Goal: Task Accomplishment & Management: Complete application form

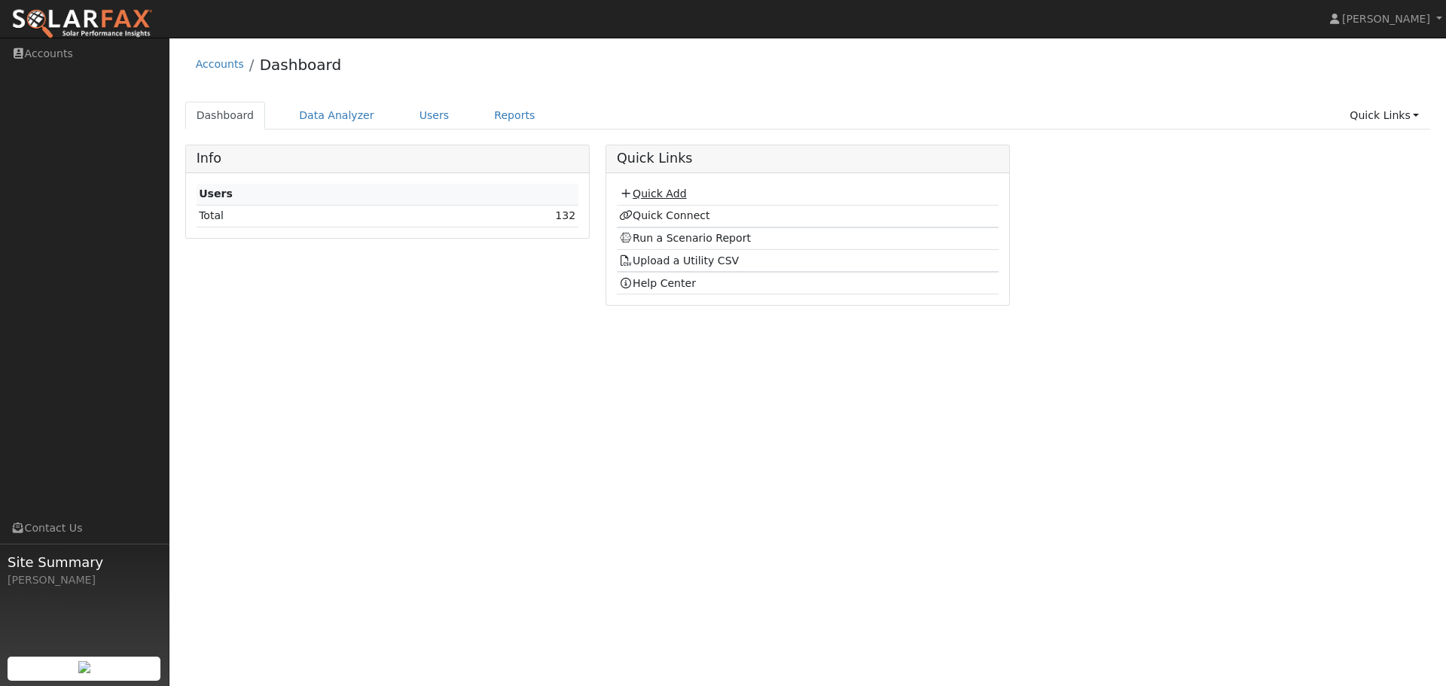
click at [645, 196] on link "Quick Add" at bounding box center [652, 194] width 67 height 12
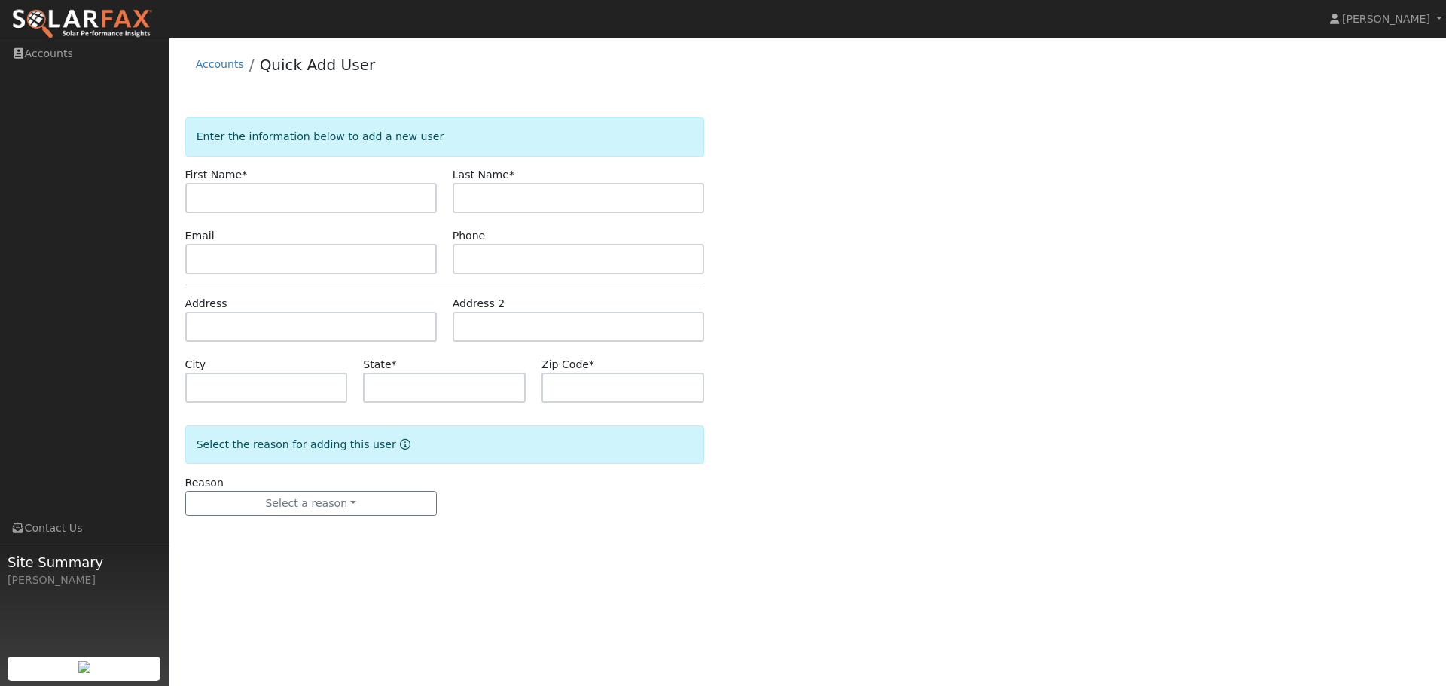
click at [331, 200] on input "text" at bounding box center [311, 198] width 252 height 30
type input "[PERSON_NAME]"
click at [298, 264] on input "text" at bounding box center [311, 259] width 252 height 30
paste input "samdhayes@gmail.com"
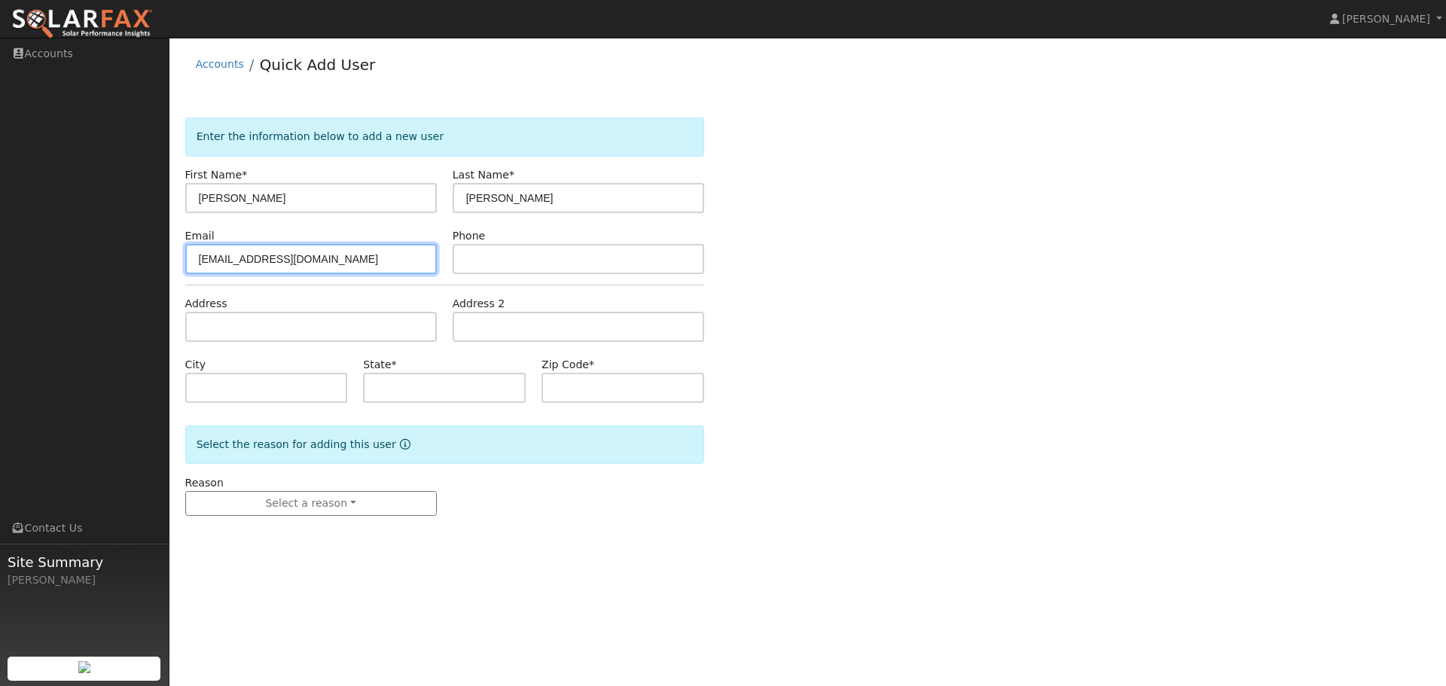
type input "samdhayes@gmail.com"
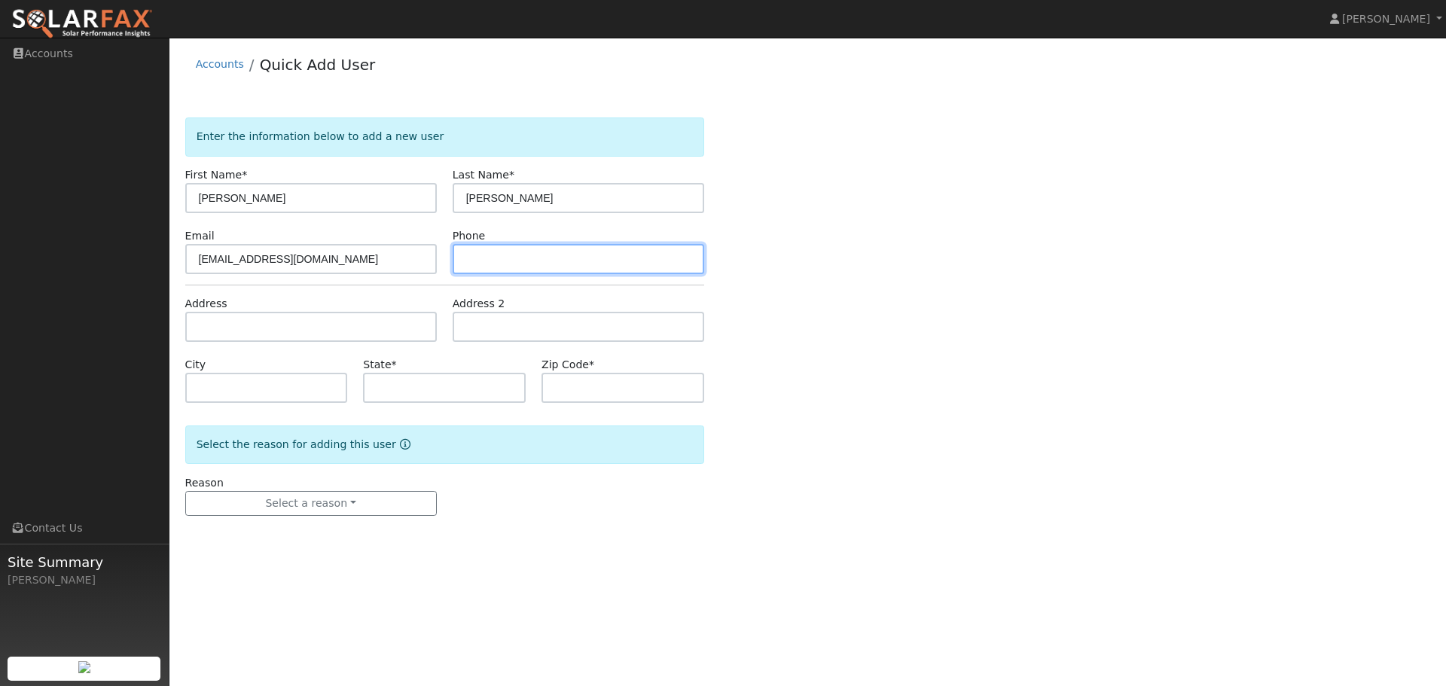
click at [487, 264] on input "text" at bounding box center [579, 259] width 252 height 30
click at [486, 254] on input "text" at bounding box center [579, 259] width 252 height 30
paste input "(510) 759-6844"
type input "(510) 759-6844"
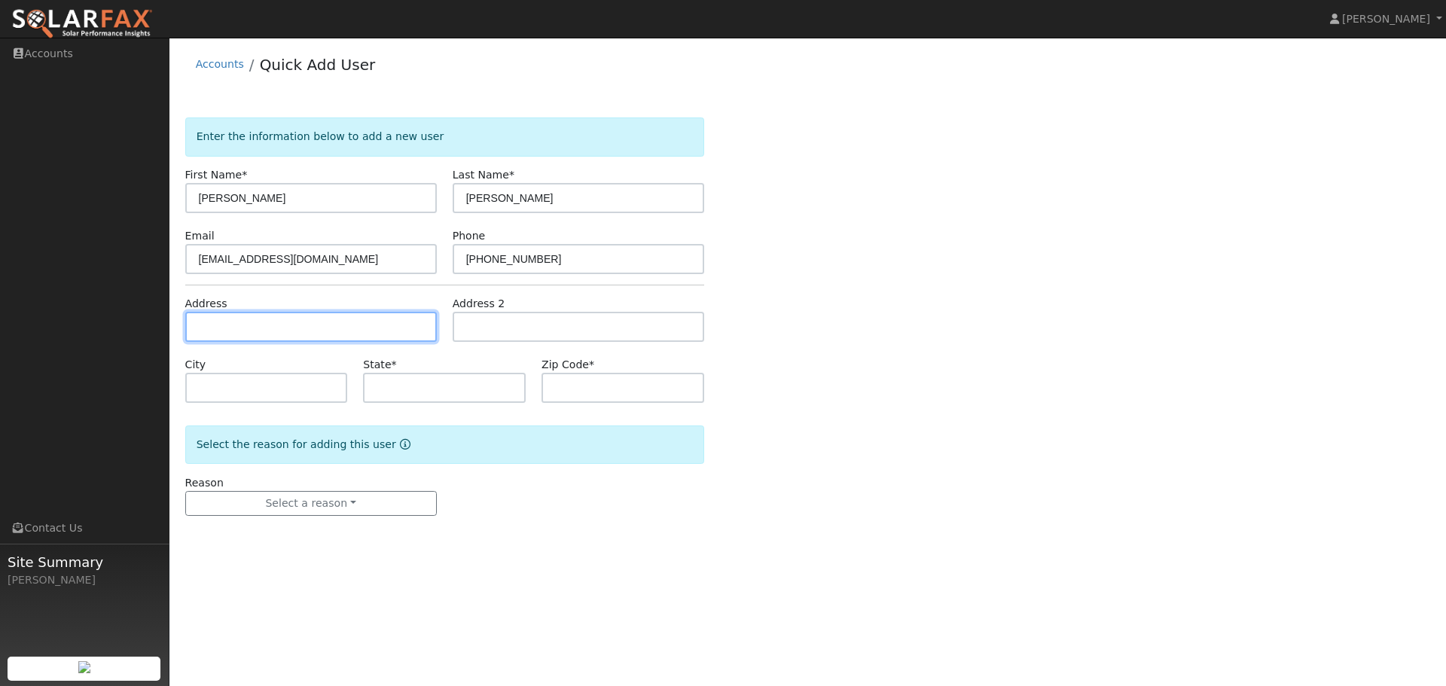
click at [270, 330] on input "text" at bounding box center [311, 327] width 252 height 30
paste input "114 Magnolia Ave, Piedmont, CA 94610"
type input "114 Magnolia Avenue"
type input "Piedmont"
type input "CA"
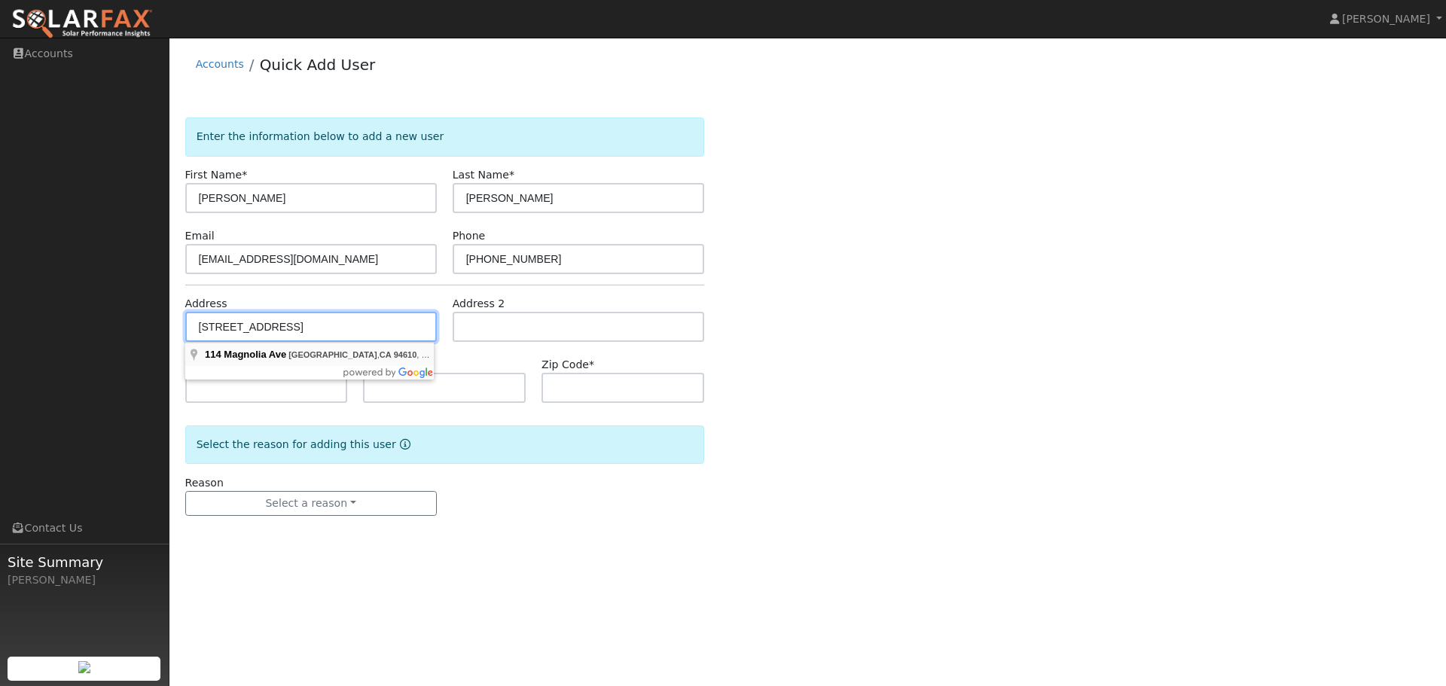
type input "94610"
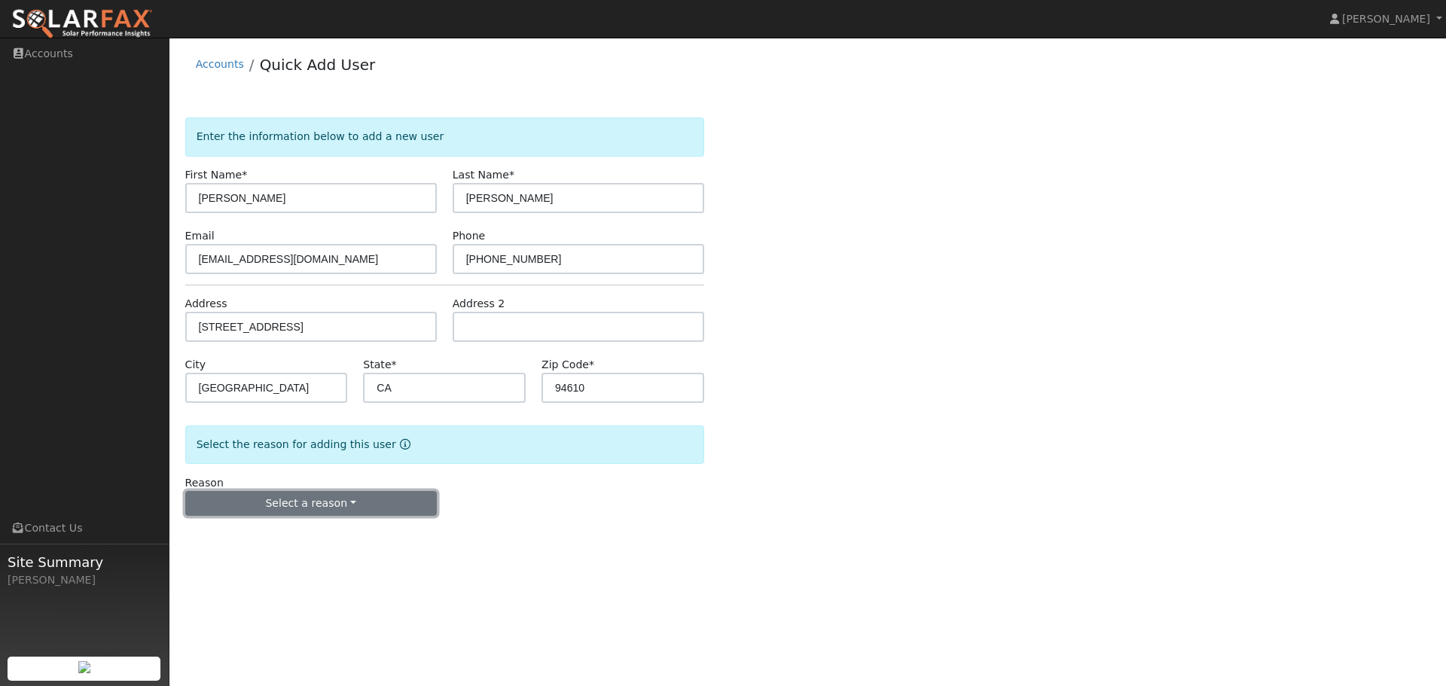
click at [367, 500] on button "Select a reason" at bounding box center [311, 504] width 252 height 26
click at [273, 560] on link "New customer adding solar" at bounding box center [269, 555] width 166 height 21
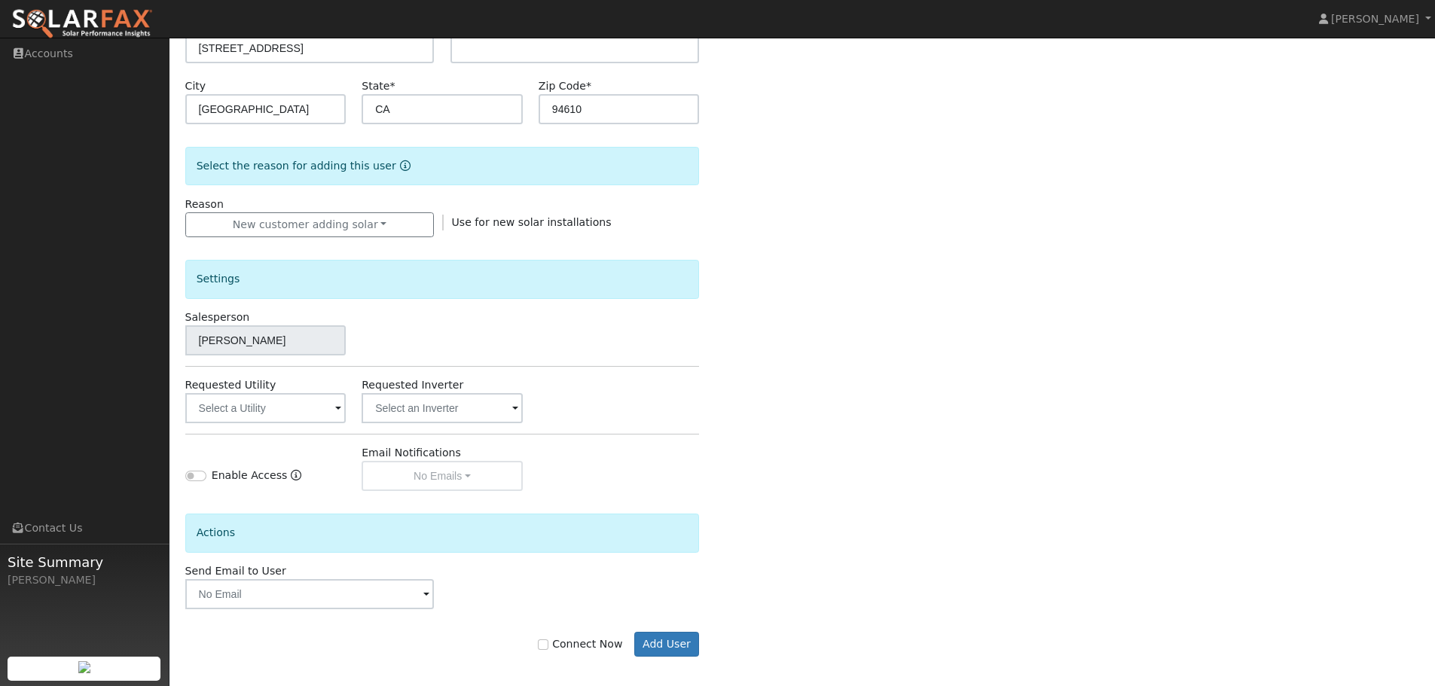
scroll to position [287, 0]
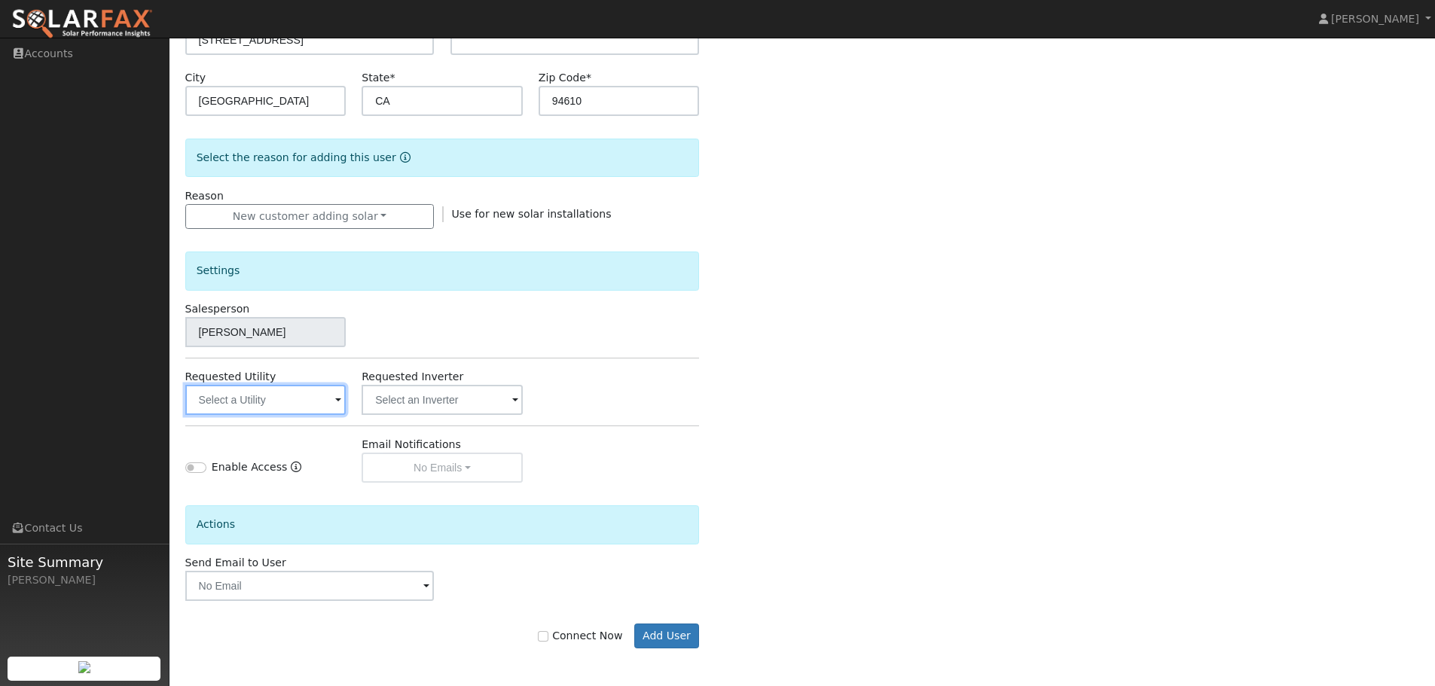
click at [307, 401] on input "text" at bounding box center [265, 400] width 161 height 30
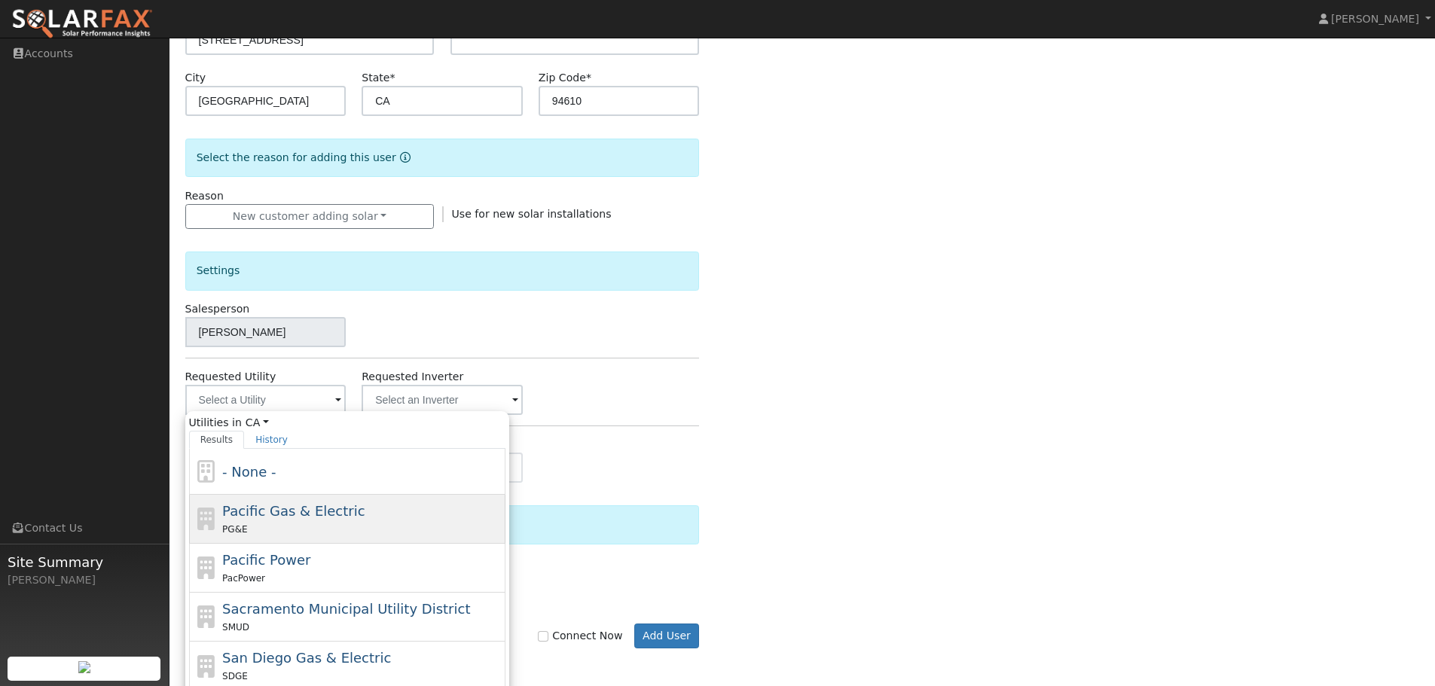
click at [313, 511] on span "Pacific Gas & Electric" at bounding box center [293, 511] width 142 height 16
type input "Pacific Gas & Electric"
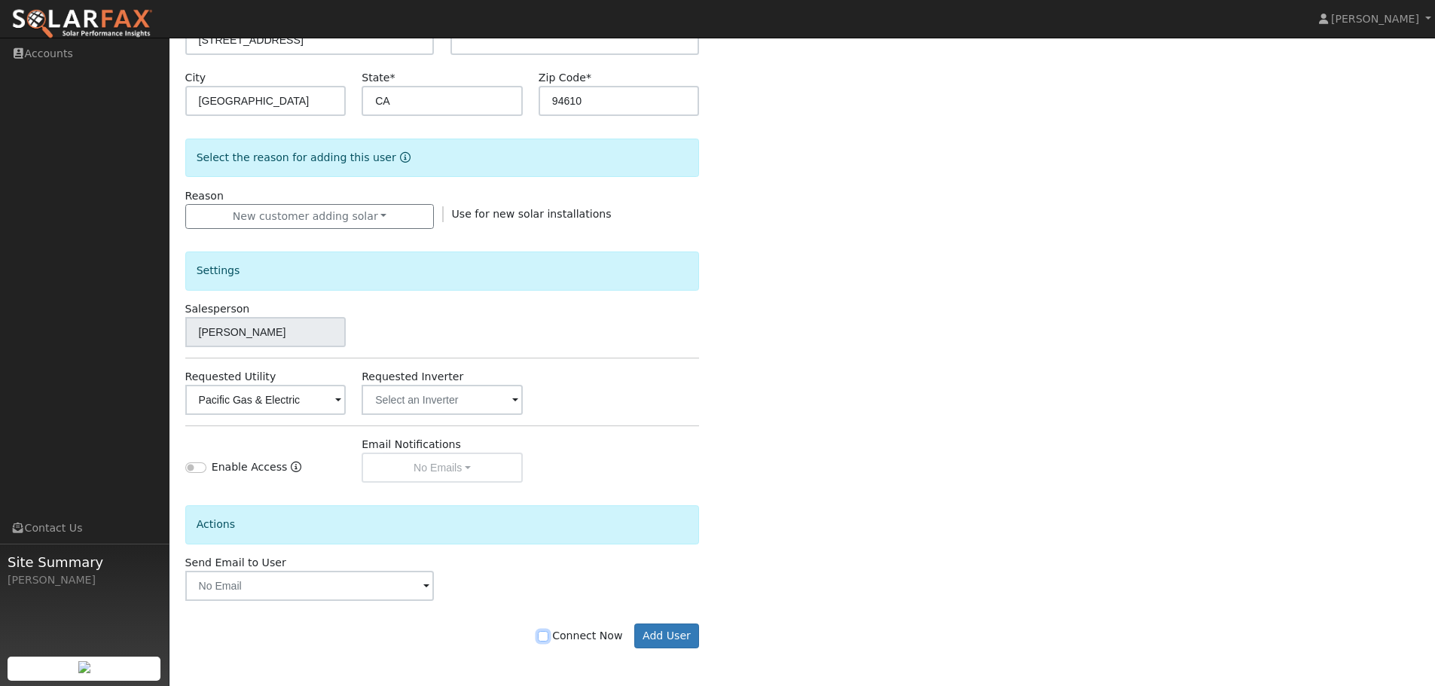
click at [548, 639] on input "Connect Now" at bounding box center [543, 636] width 11 height 11
checkbox input "true"
click at [668, 636] on button "Add User" at bounding box center [667, 637] width 66 height 26
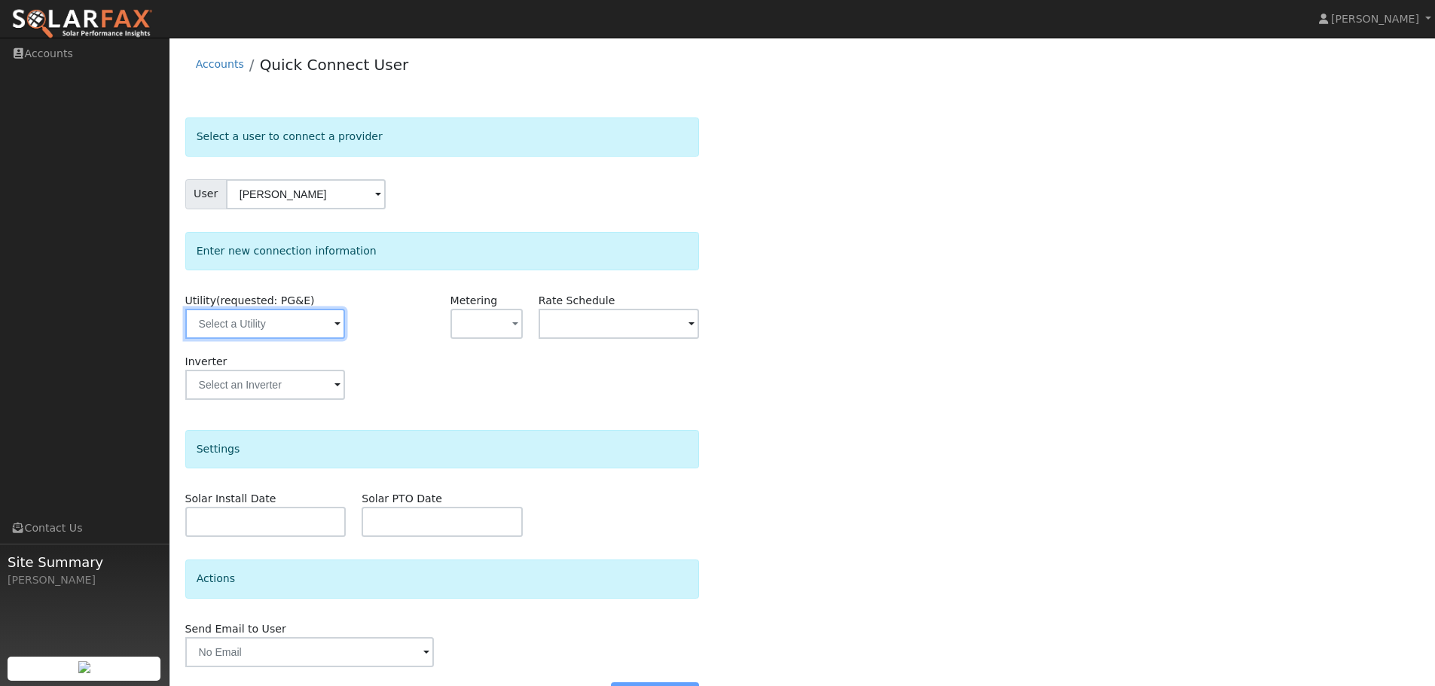
click at [307, 331] on input "text" at bounding box center [265, 324] width 160 height 30
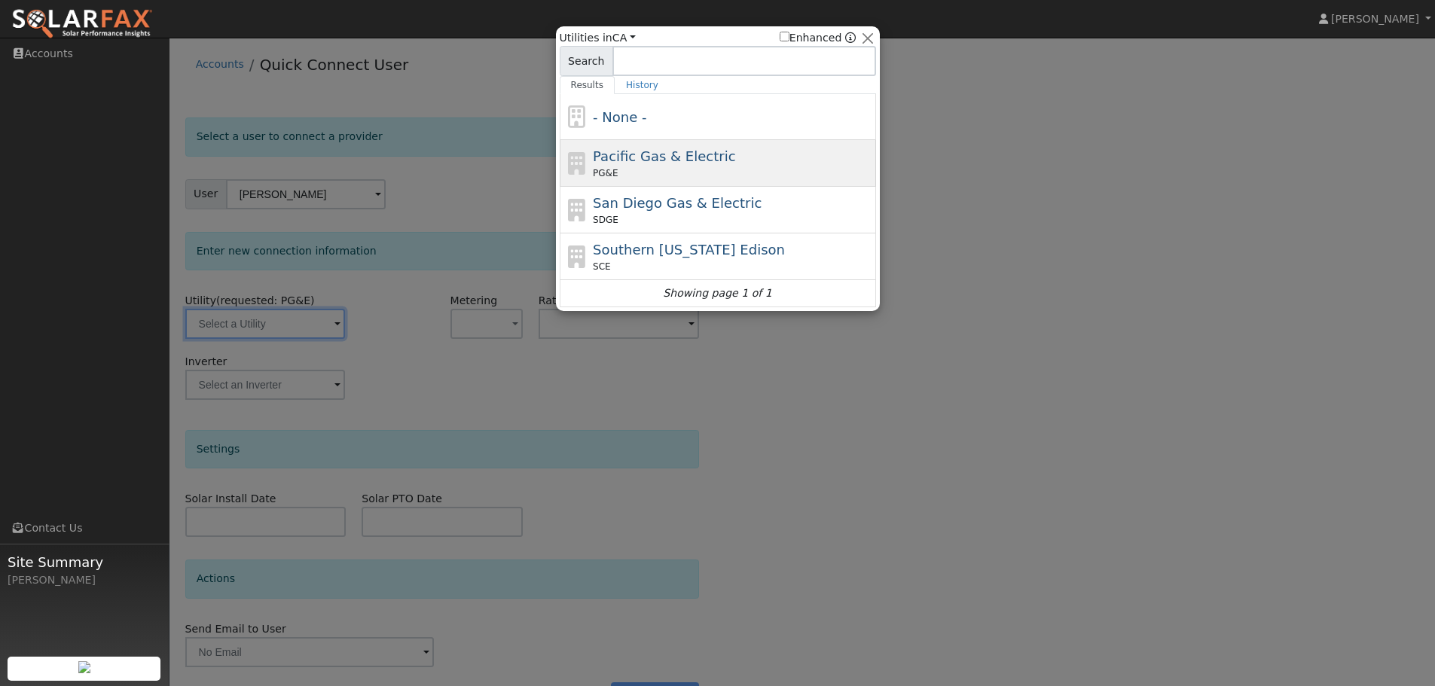
click at [682, 168] on div "PG&E" at bounding box center [732, 173] width 279 height 14
type input "PG&E"
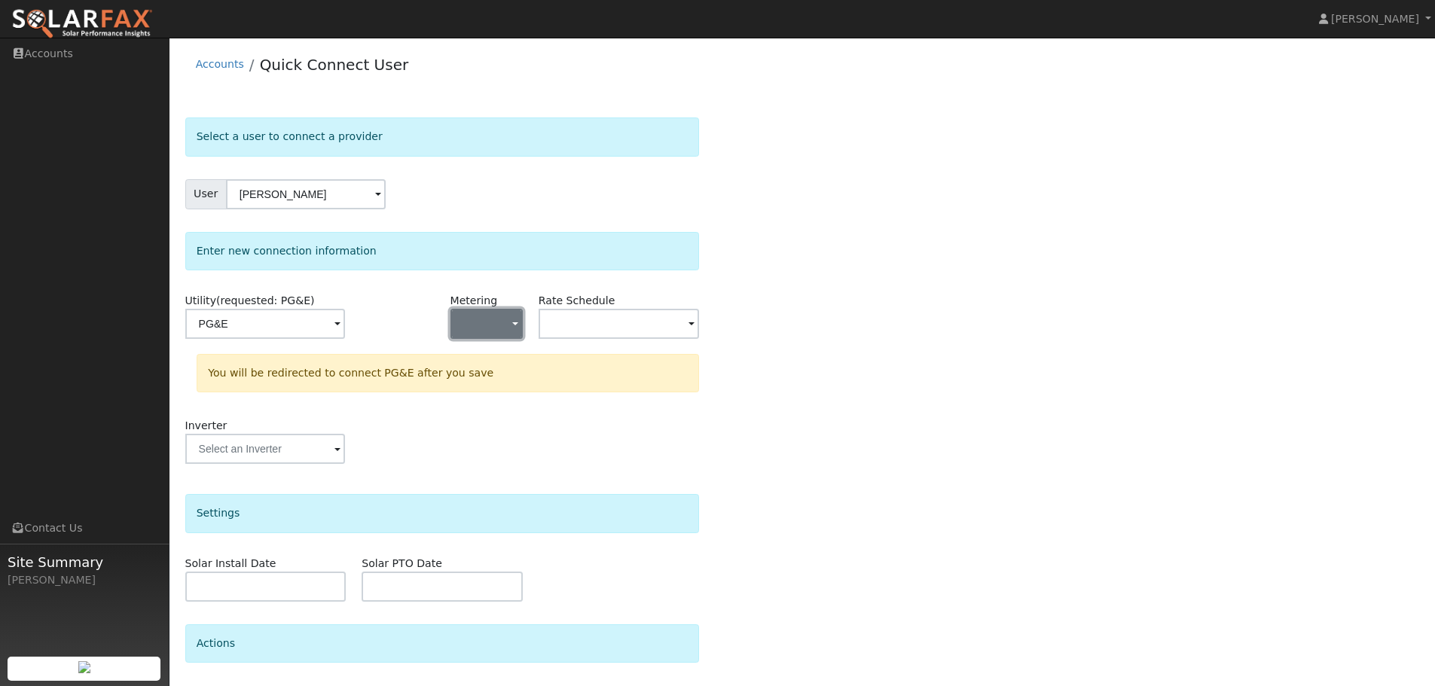
click at [485, 322] on button "button" at bounding box center [486, 324] width 72 height 30
click at [496, 380] on link "NEM" at bounding box center [503, 378] width 105 height 21
click at [633, 328] on input "text" at bounding box center [619, 324] width 161 height 30
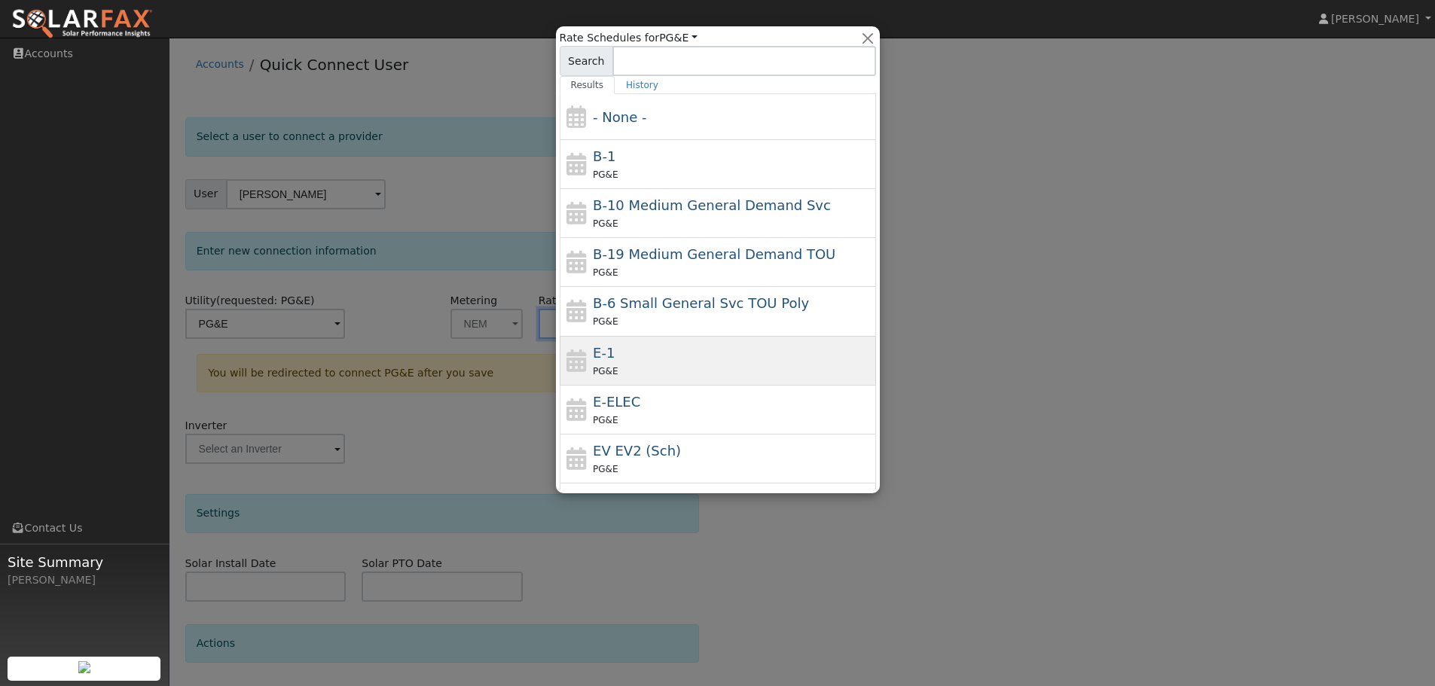
click at [679, 360] on div "E-1 PG&E" at bounding box center [732, 361] width 279 height 36
type input "E-1"
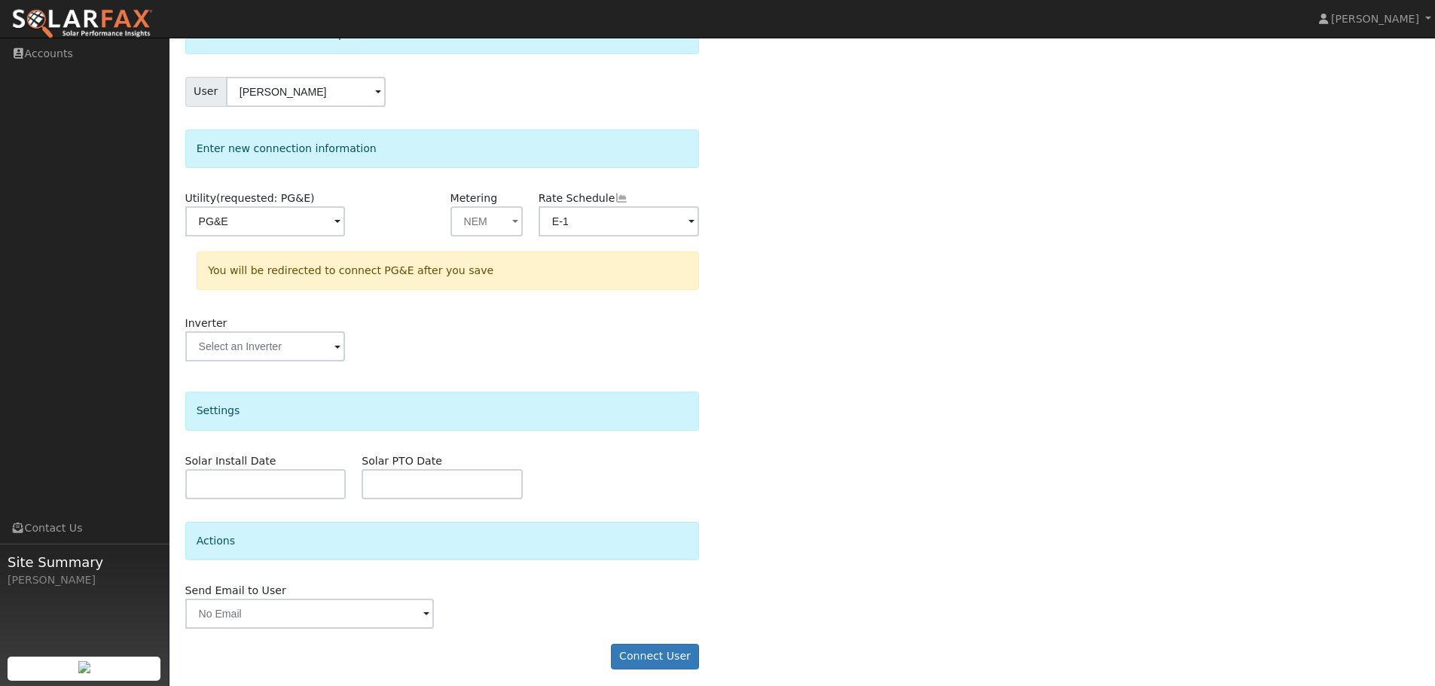
scroll to position [108, 0]
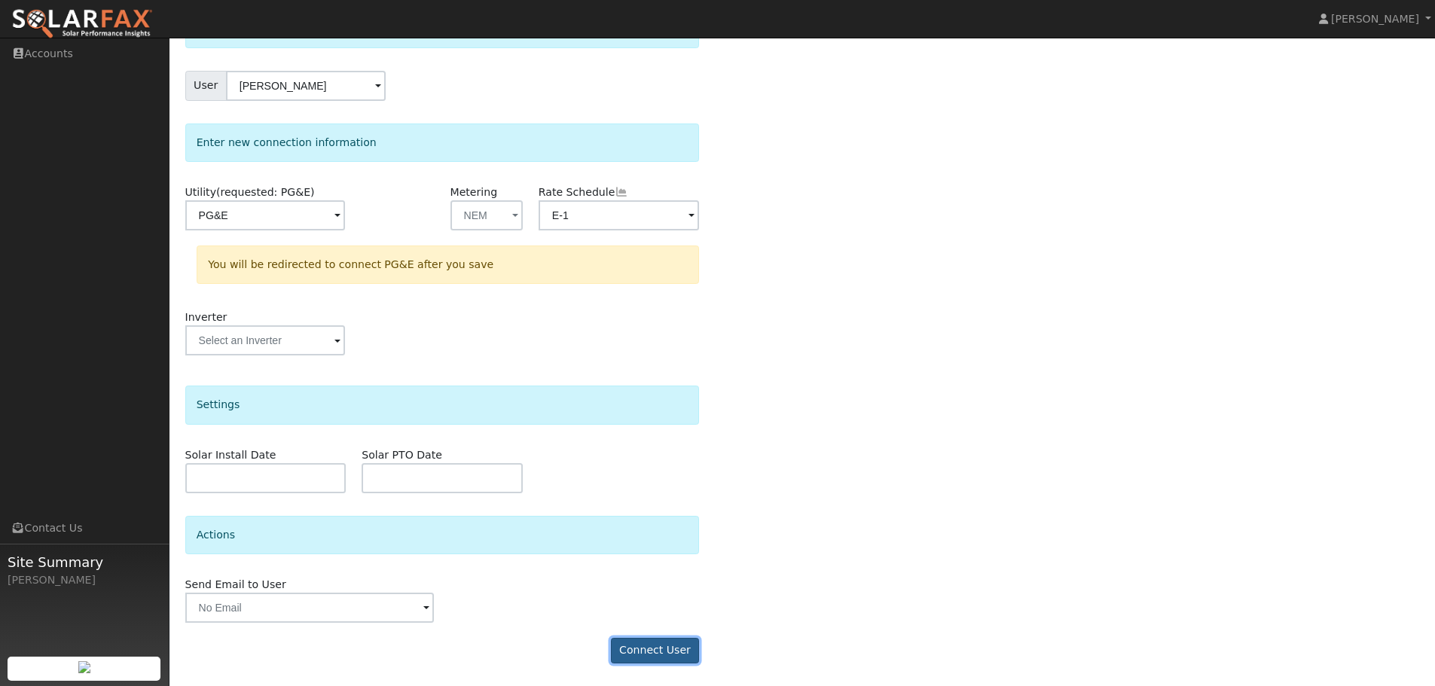
click at [673, 650] on button "Connect User" at bounding box center [655, 651] width 89 height 26
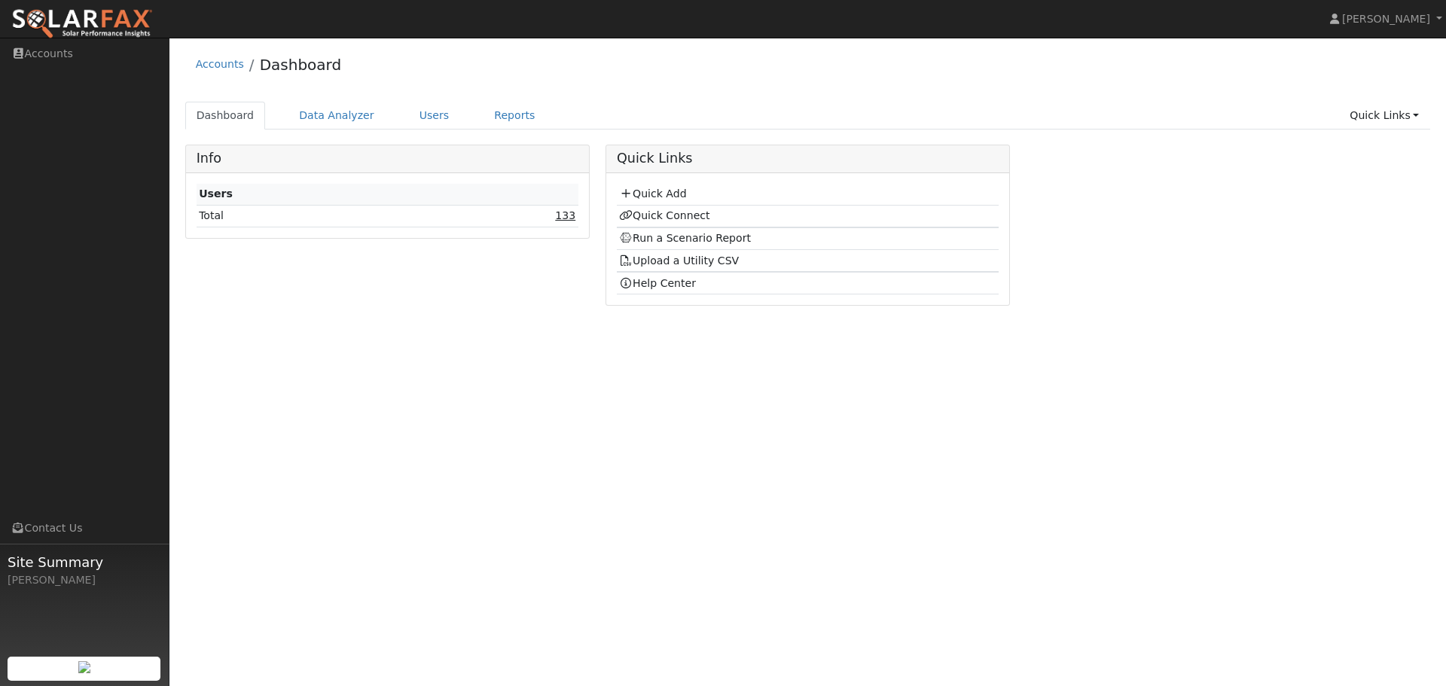
click at [574, 215] on link "133" at bounding box center [565, 215] width 20 height 12
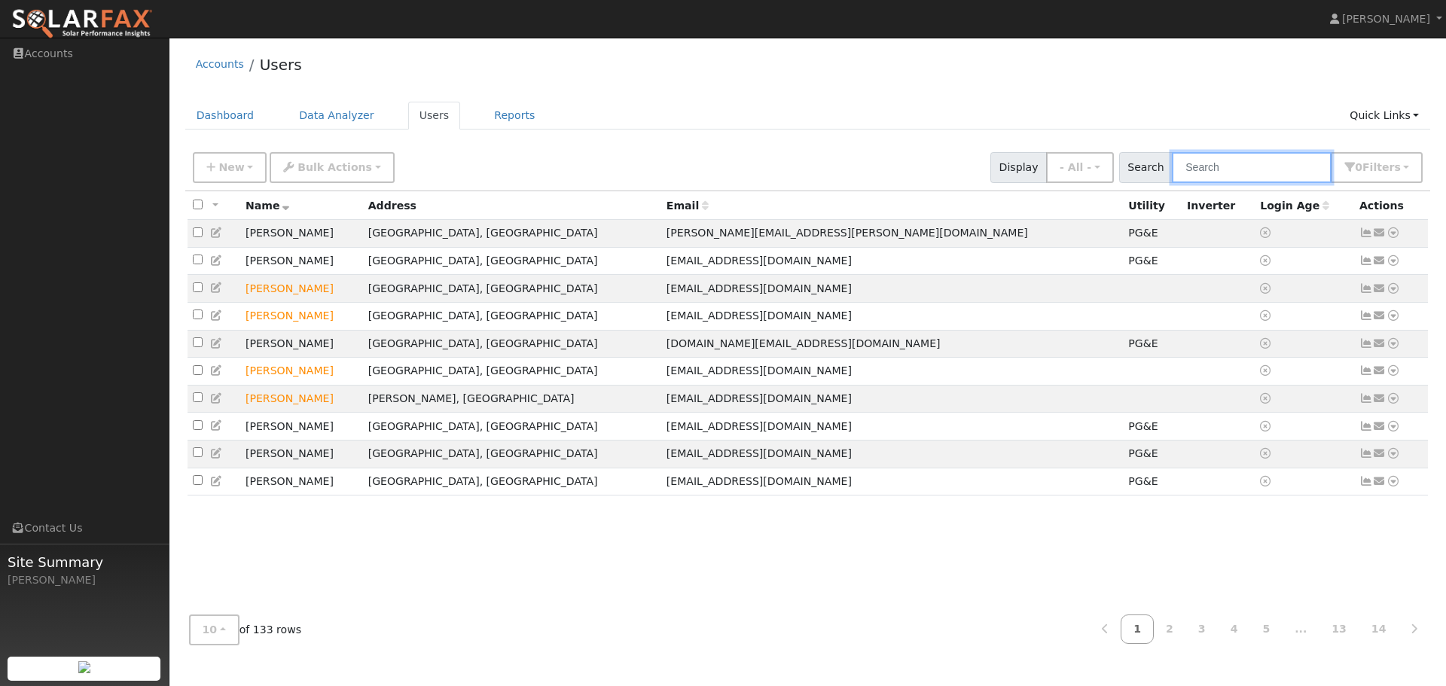
click at [1238, 166] on input "text" at bounding box center [1252, 167] width 160 height 31
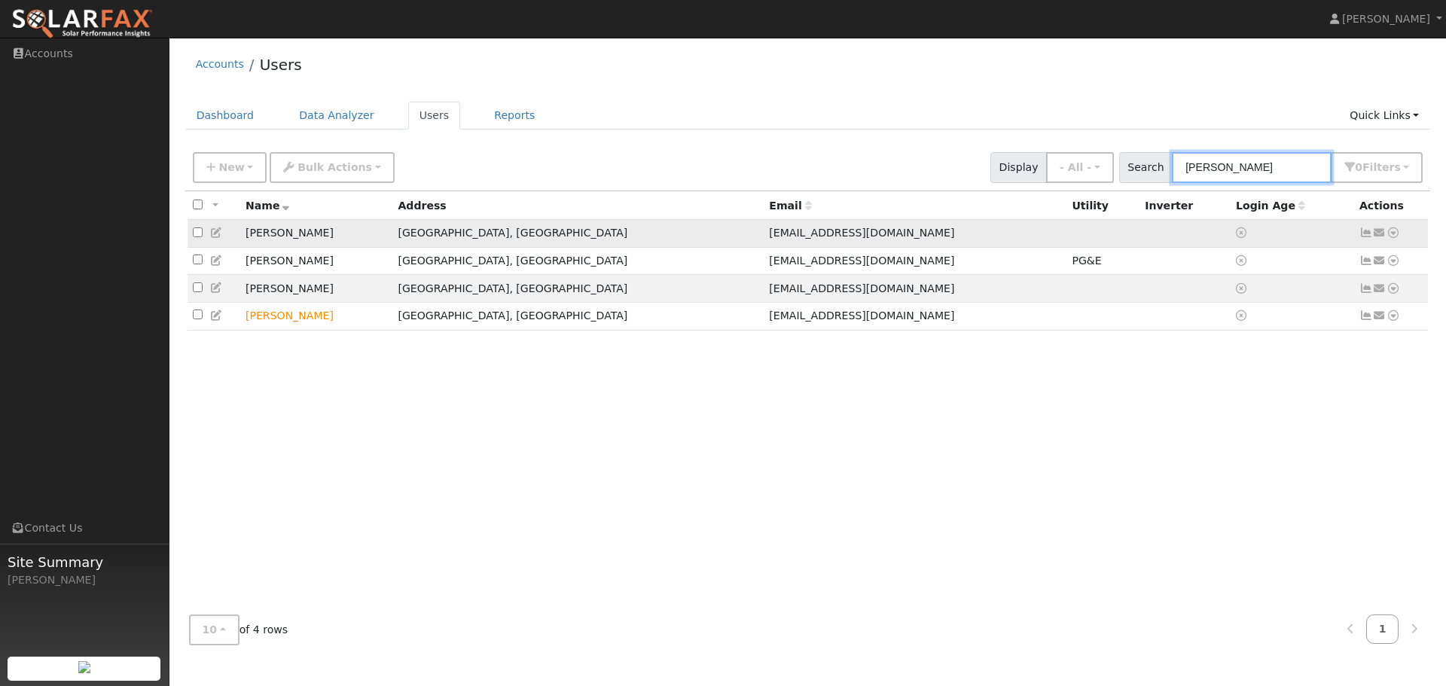
type input "[PERSON_NAME]"
click at [1394, 236] on icon at bounding box center [1394, 232] width 14 height 11
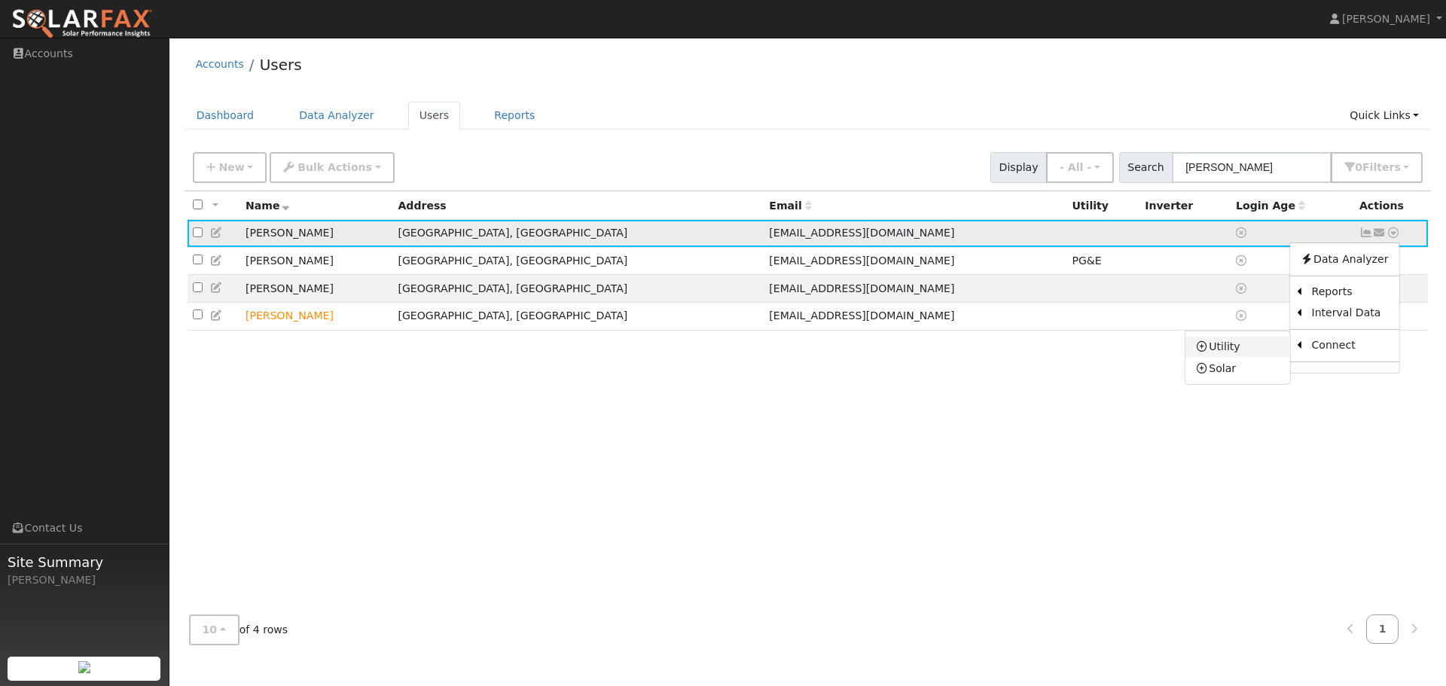
click at [1234, 349] on link "Utility" at bounding box center [1237, 347] width 105 height 21
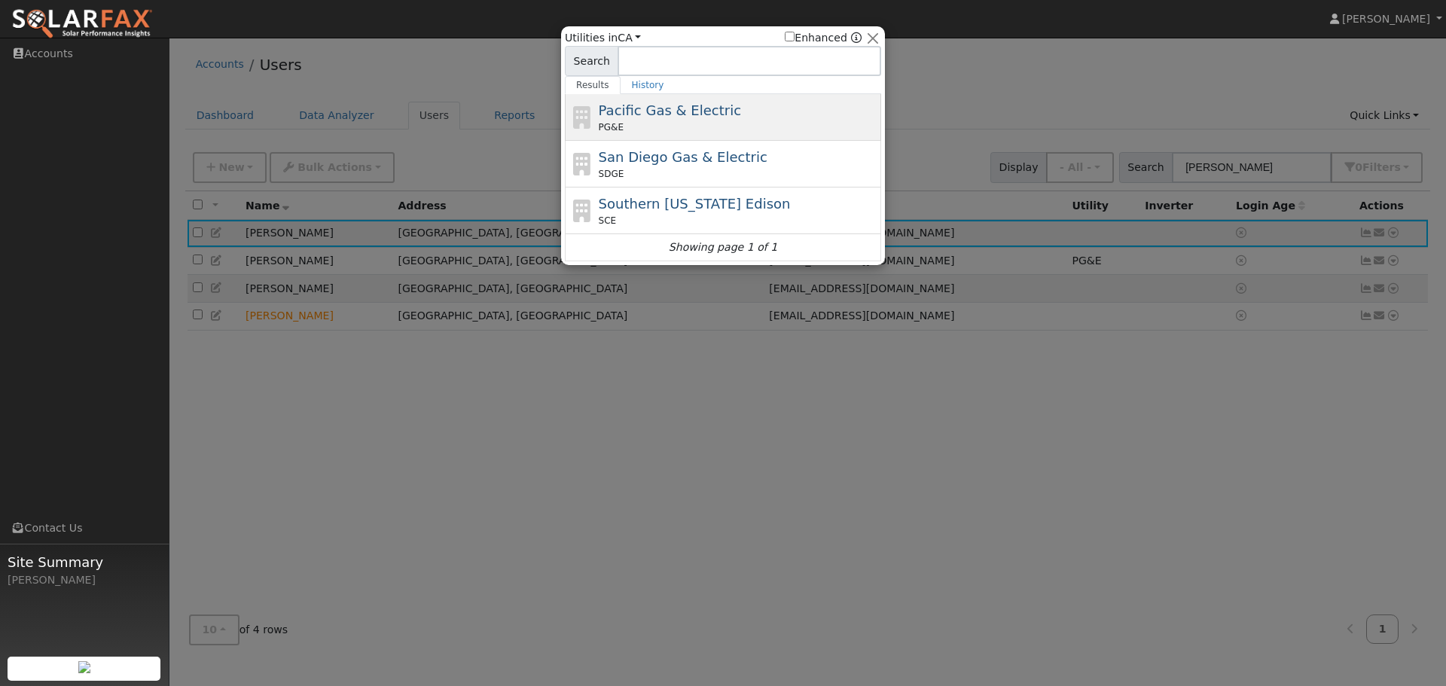
click at [683, 111] on span "Pacific Gas & Electric" at bounding box center [670, 110] width 142 height 16
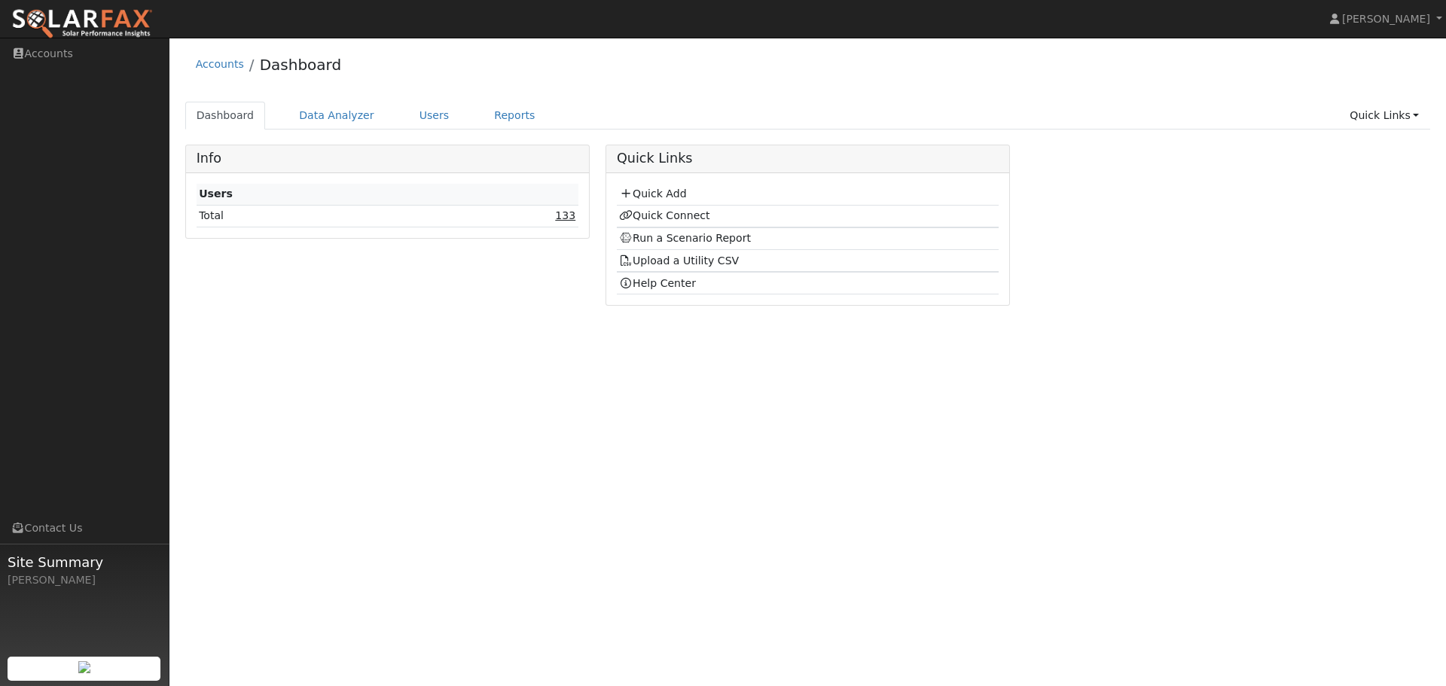
click at [572, 217] on link "133" at bounding box center [565, 215] width 20 height 12
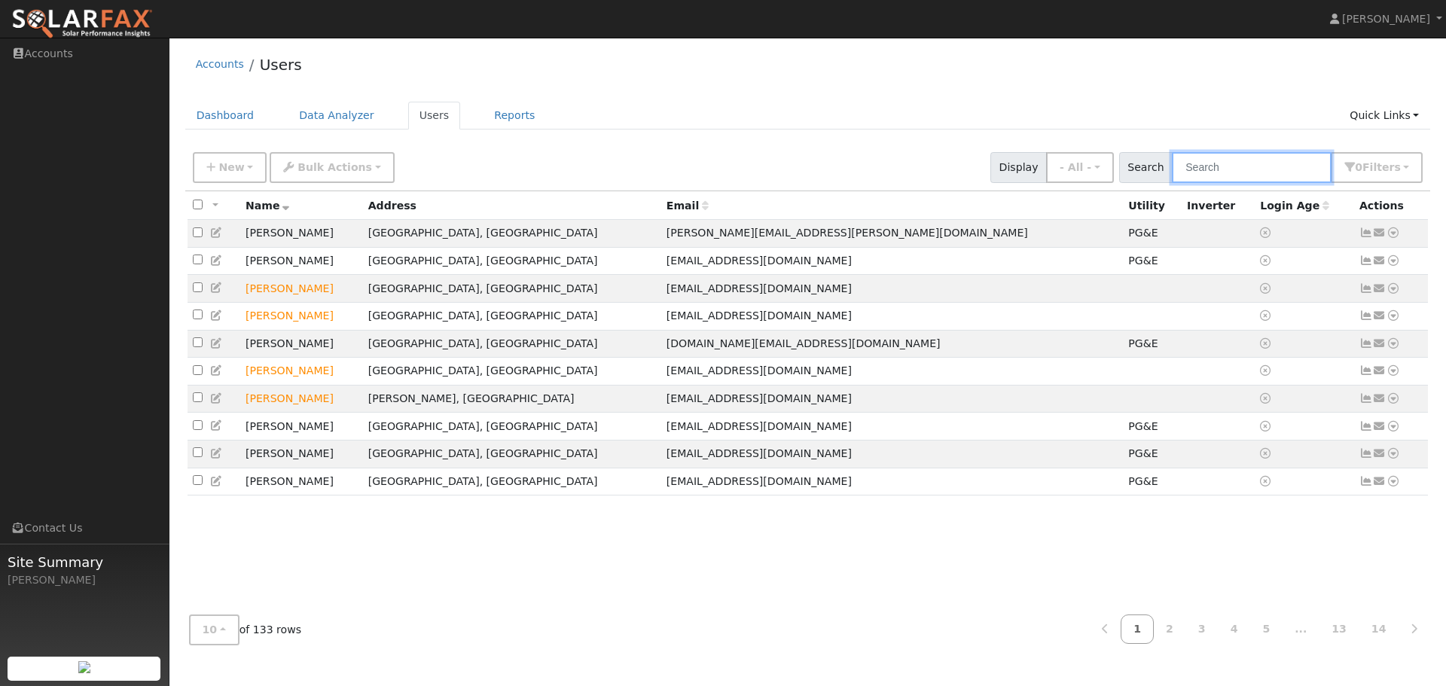
click at [1210, 168] on input "text" at bounding box center [1252, 167] width 160 height 31
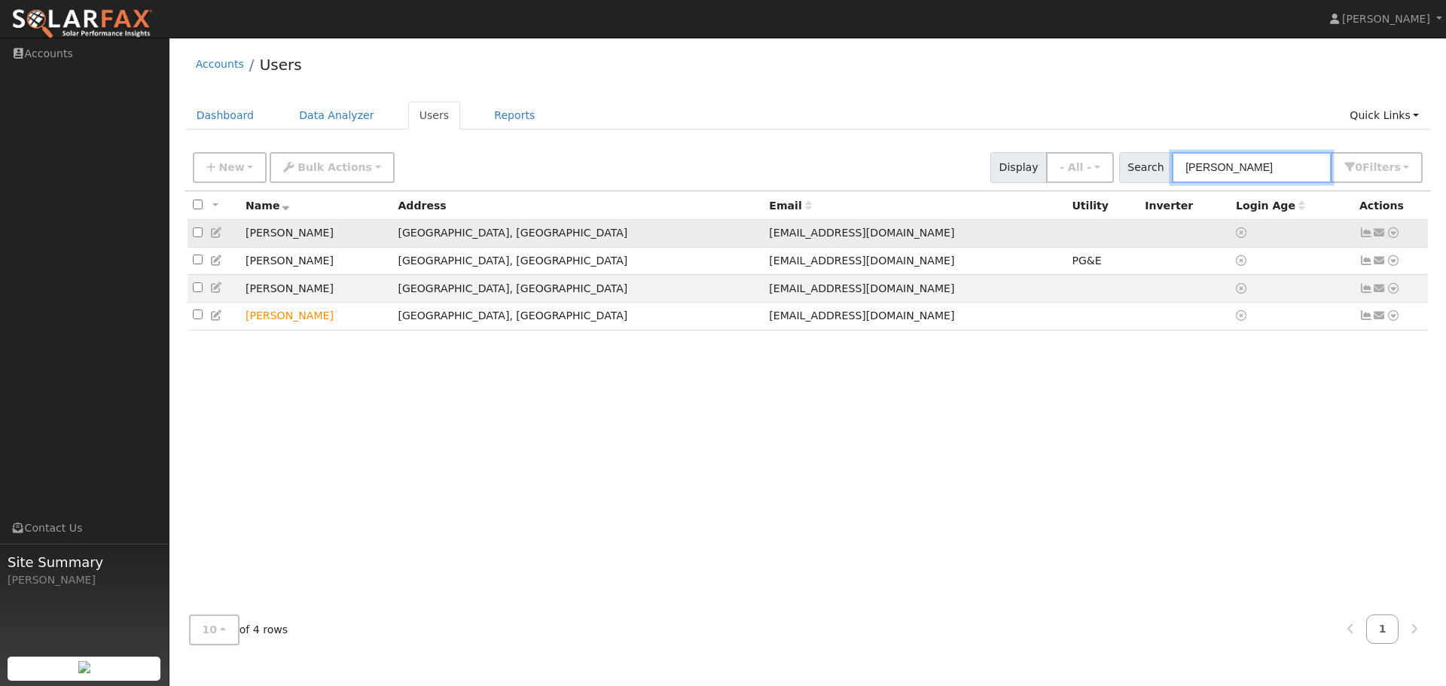
type input "sam"
click at [1393, 236] on icon at bounding box center [1394, 232] width 14 height 11
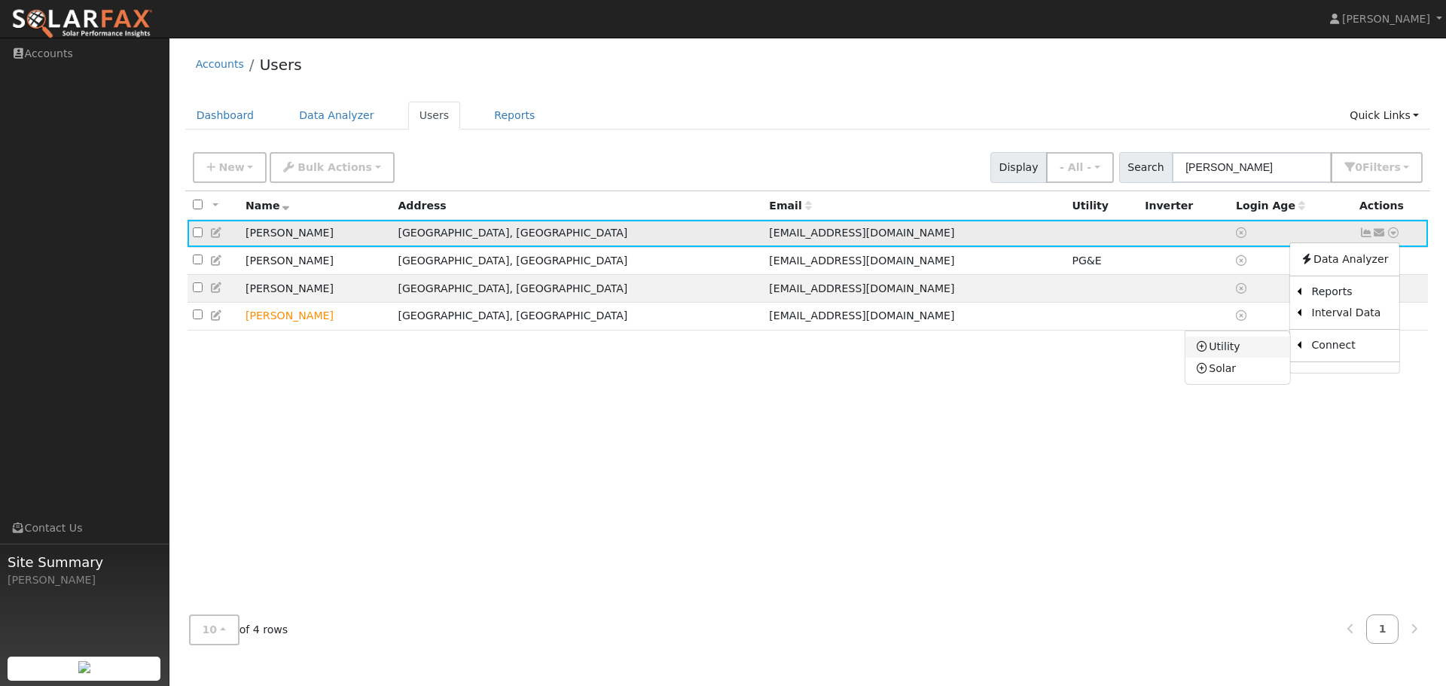
click at [1230, 352] on link "Utility" at bounding box center [1237, 347] width 105 height 21
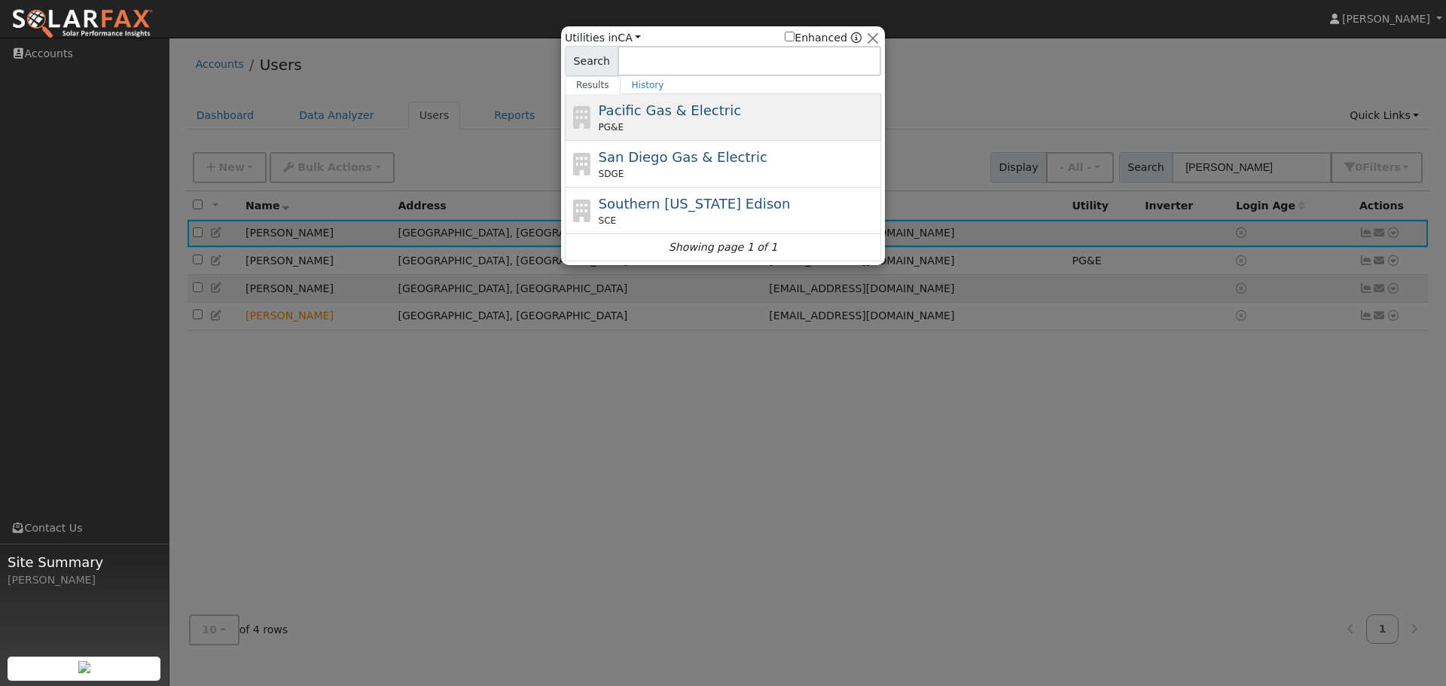
click at [758, 120] on div "Pacific Gas & Electric PG&E" at bounding box center [738, 117] width 279 height 34
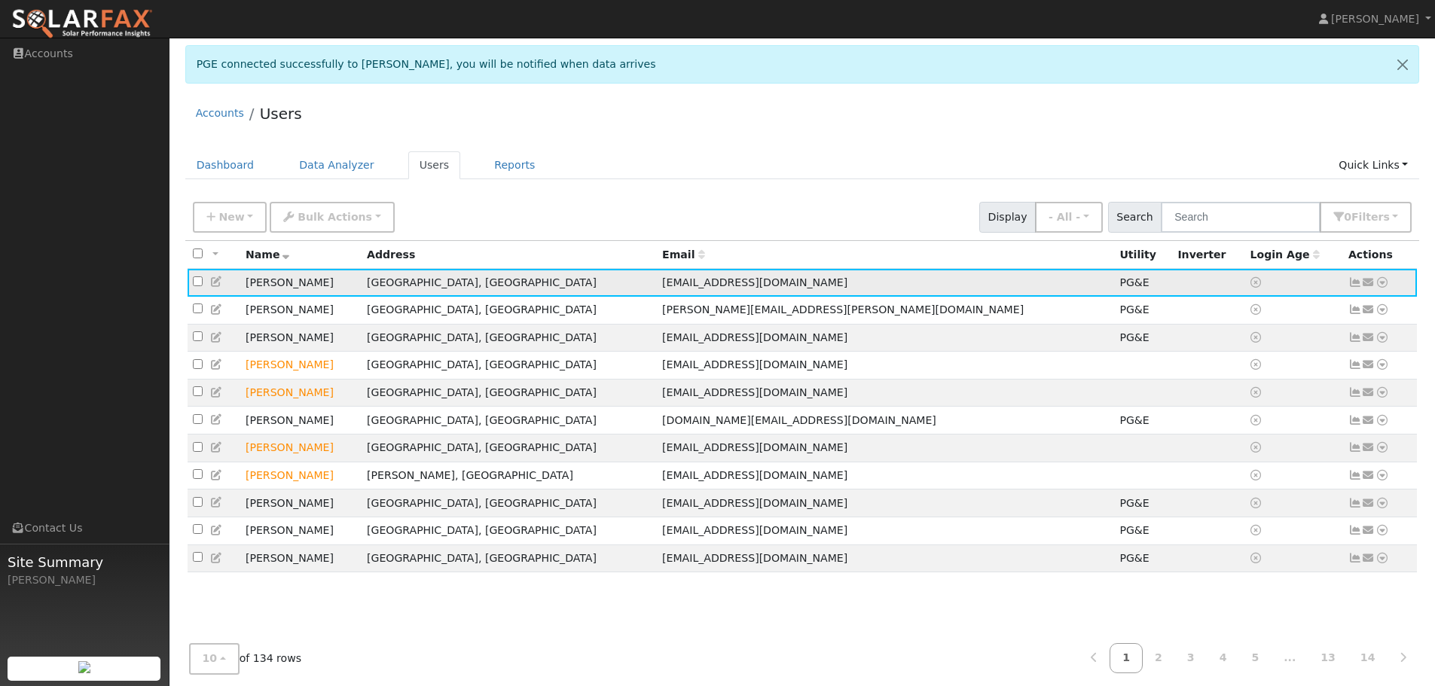
click at [1381, 281] on icon at bounding box center [1382, 282] width 14 height 11
click at [0, 0] on link "Scenario" at bounding box center [0, 0] width 0 height 0
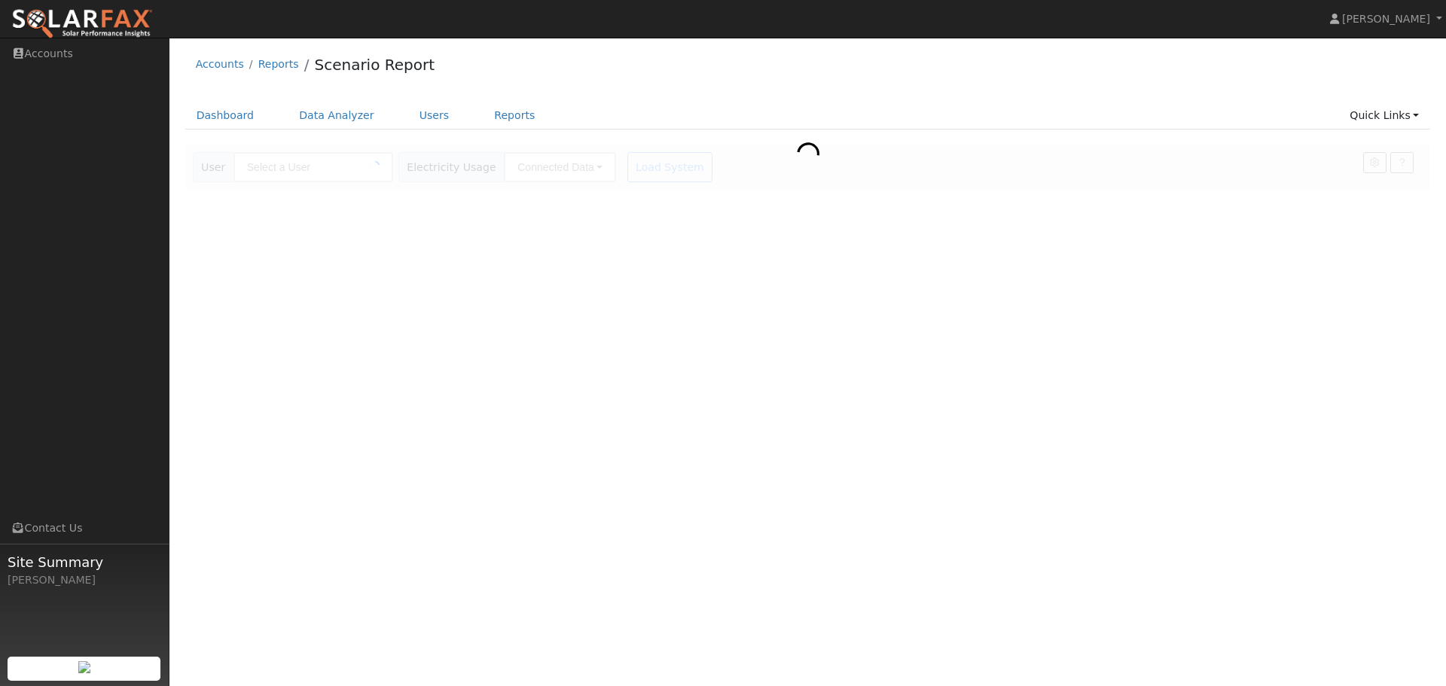
type input "[PERSON_NAME]"
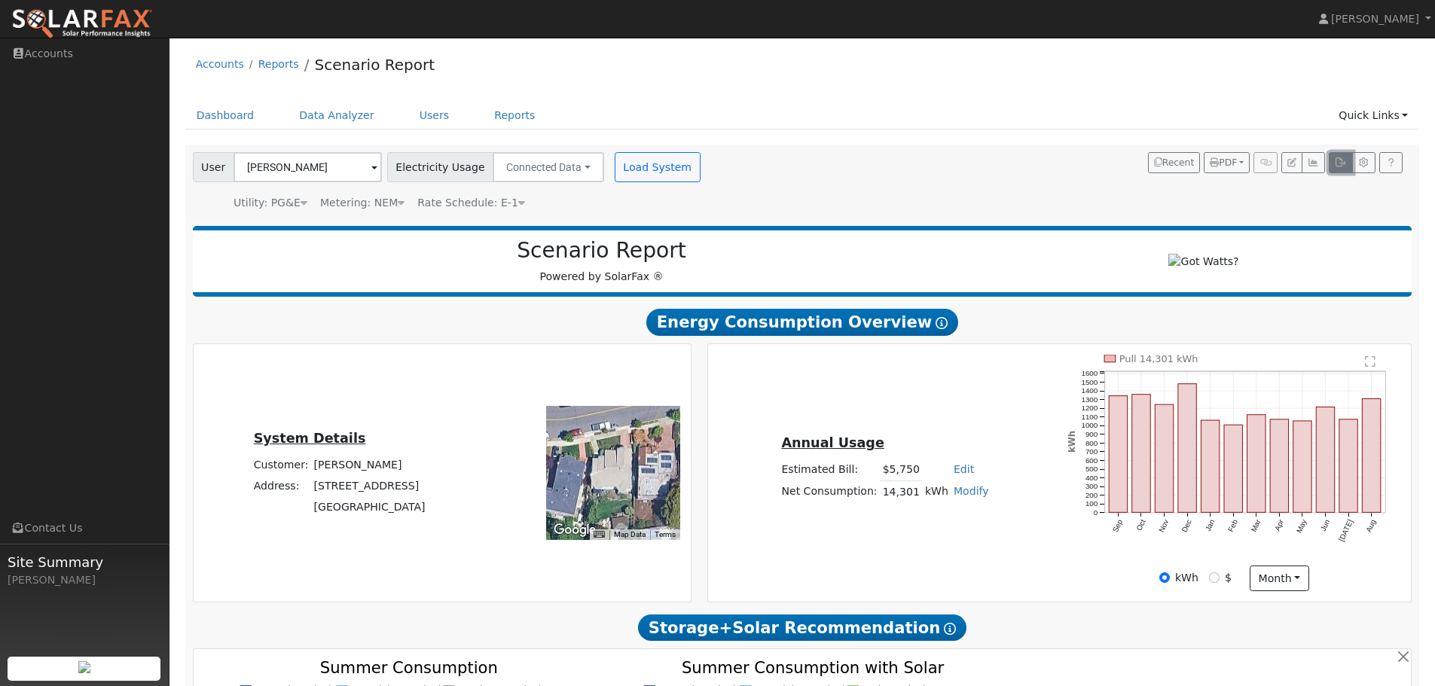
click at [1338, 163] on icon "button" at bounding box center [1340, 162] width 11 height 9
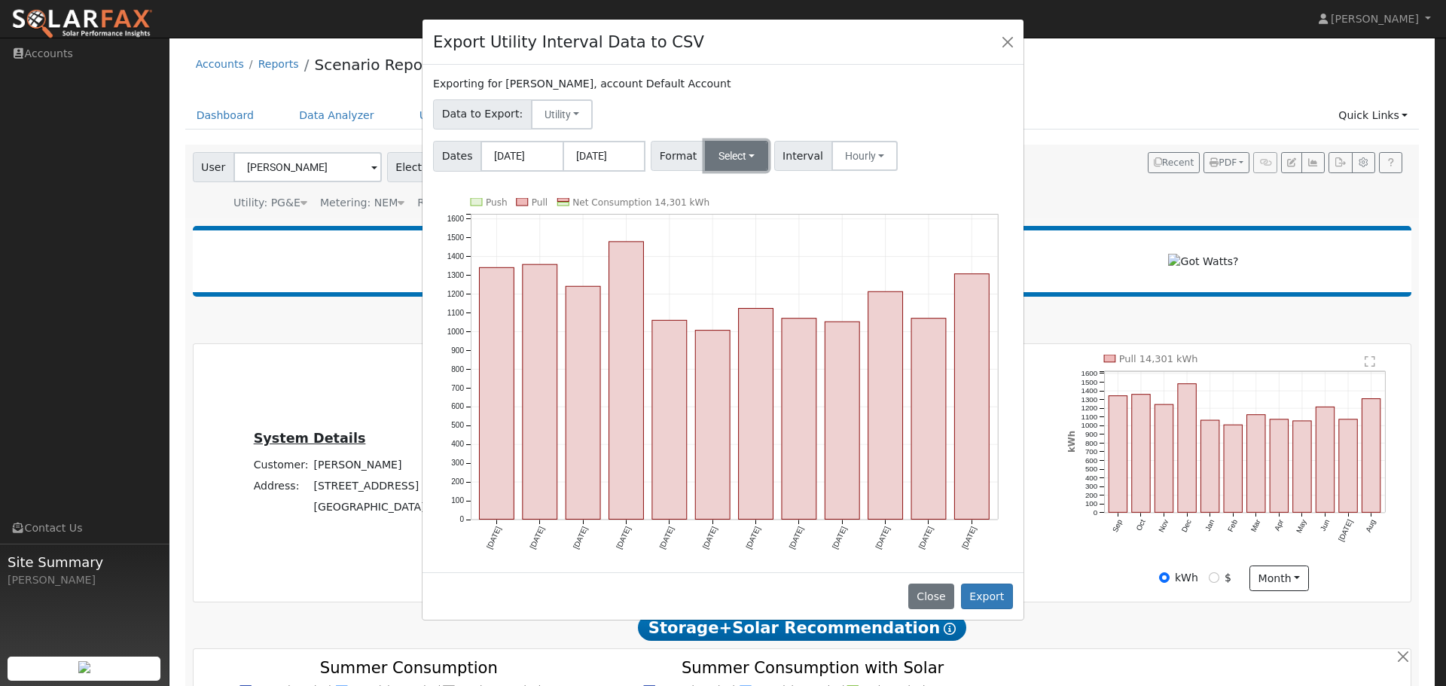
click at [743, 163] on button "Select" at bounding box center [737, 156] width 64 height 30
click at [753, 329] on link "OpenSolar" at bounding box center [755, 327] width 108 height 21
click at [997, 596] on button "Export" at bounding box center [987, 597] width 52 height 26
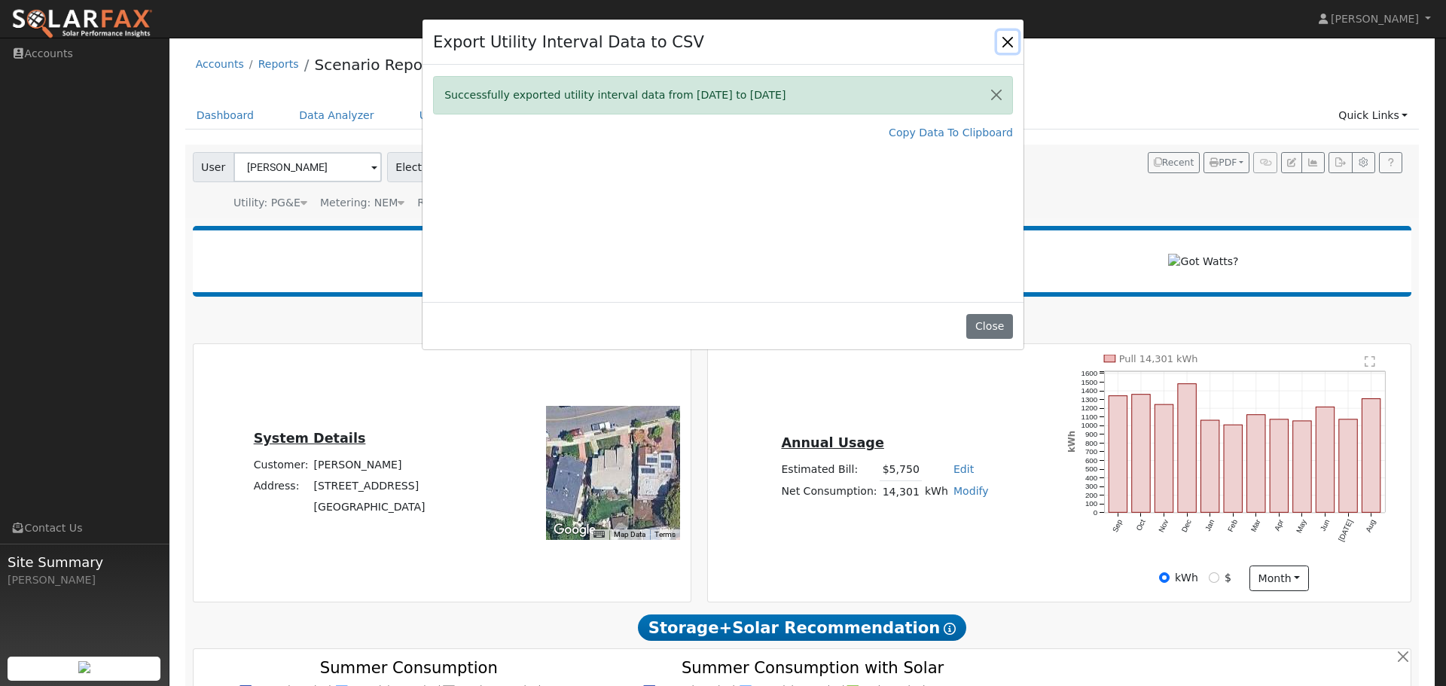
click at [1009, 44] on button "Close" at bounding box center [1007, 41] width 21 height 21
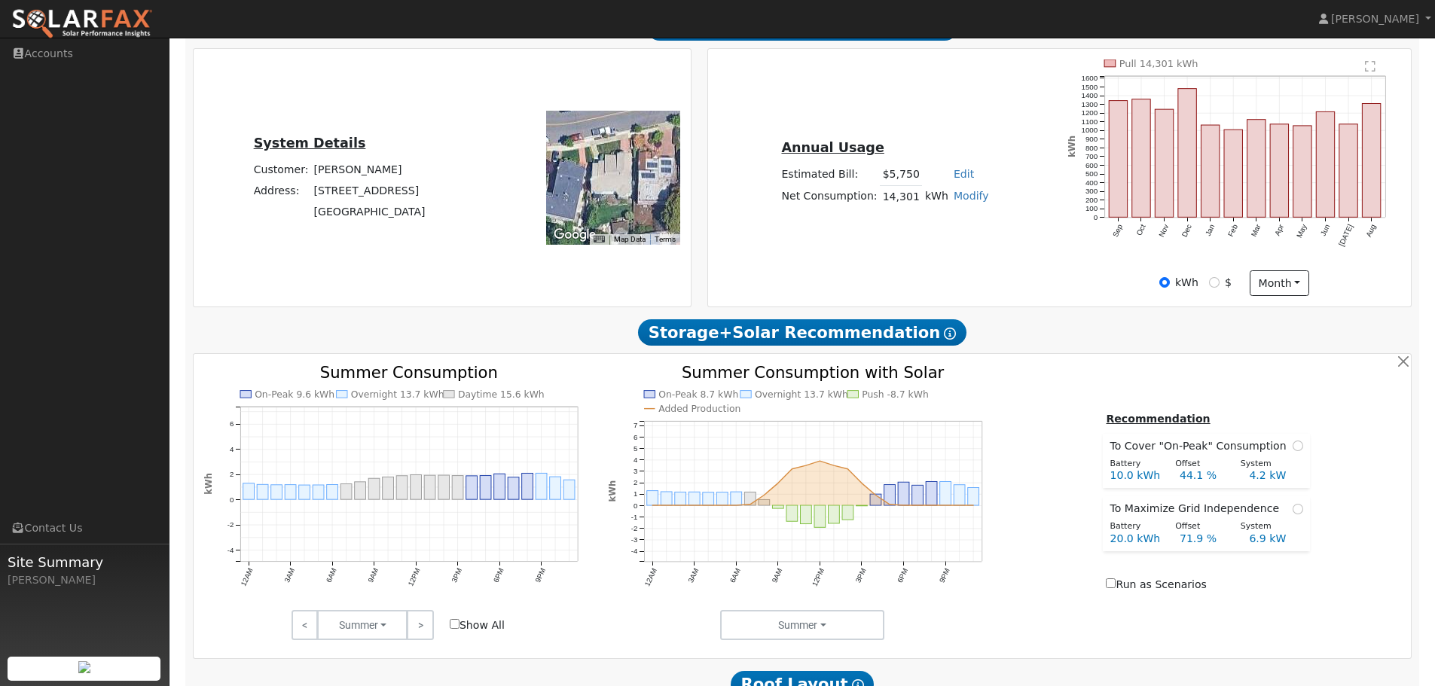
scroll to position [301, 0]
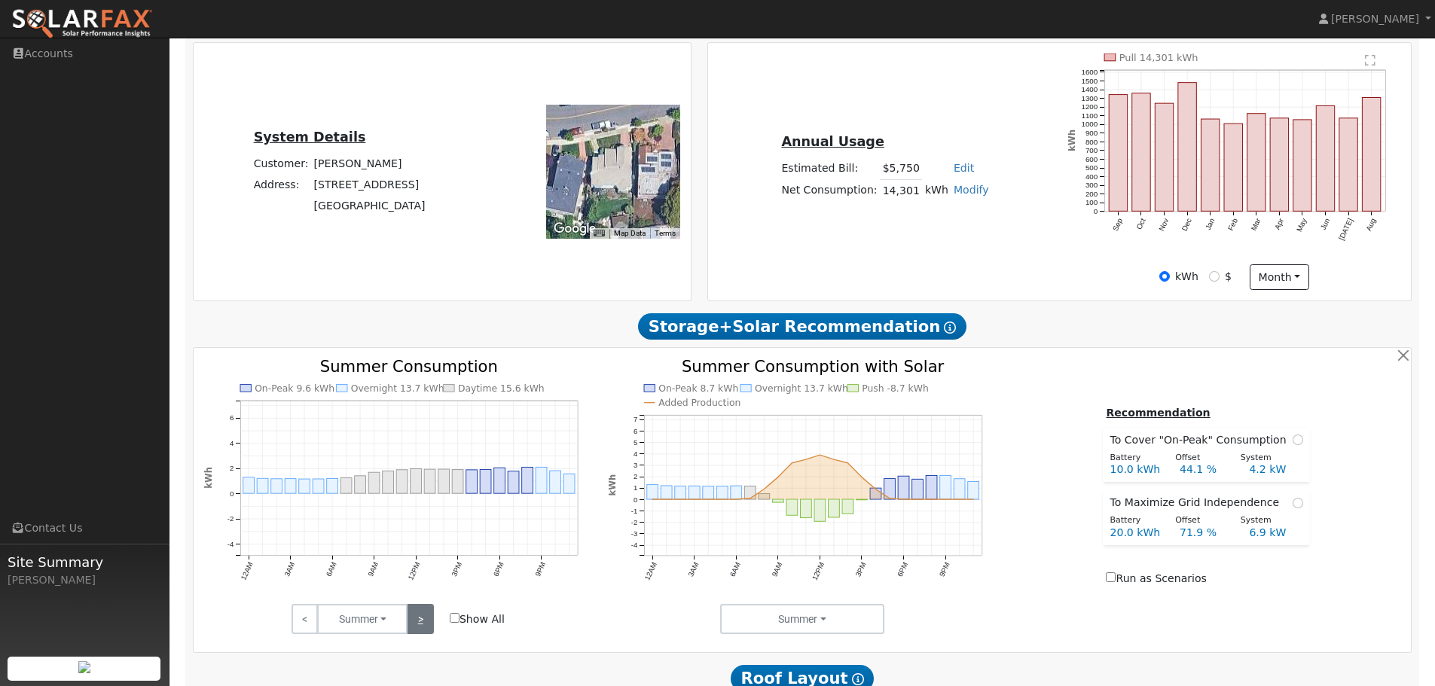
click at [420, 633] on link ">" at bounding box center [420, 619] width 26 height 30
click at [421, 633] on link ">" at bounding box center [420, 619] width 26 height 30
click at [422, 633] on link ">" at bounding box center [420, 619] width 26 height 30
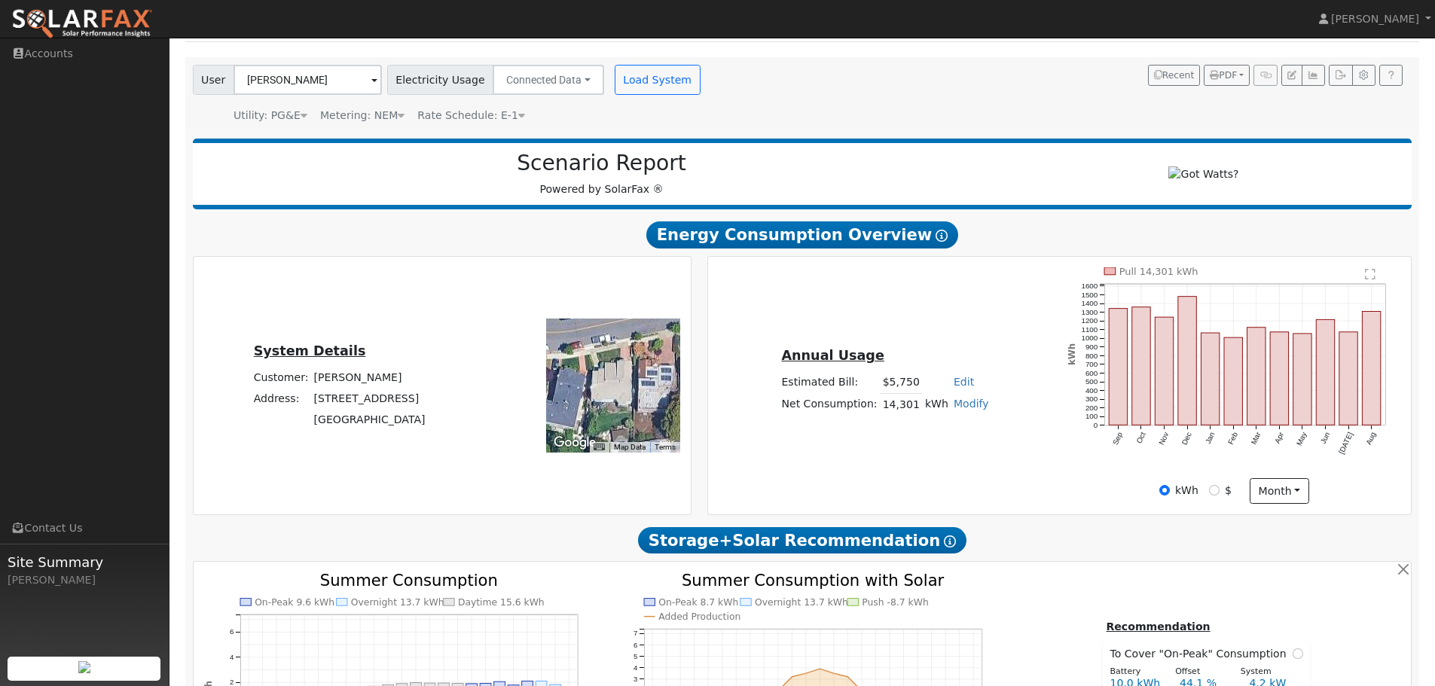
scroll to position [0, 0]
